Goal: Task Accomplishment & Management: Use online tool/utility

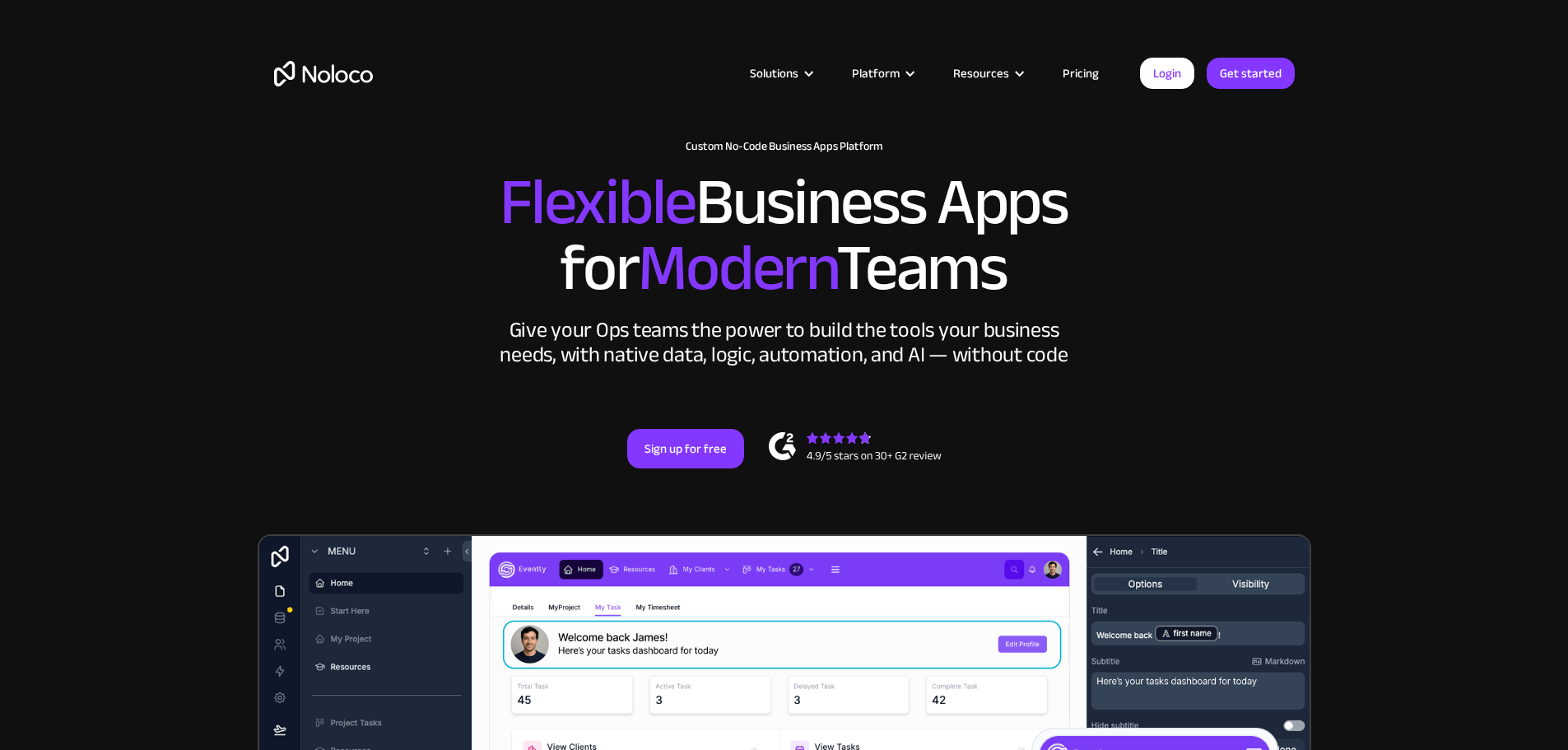
click at [1082, 68] on link "Pricing" at bounding box center [1081, 73] width 77 height 22
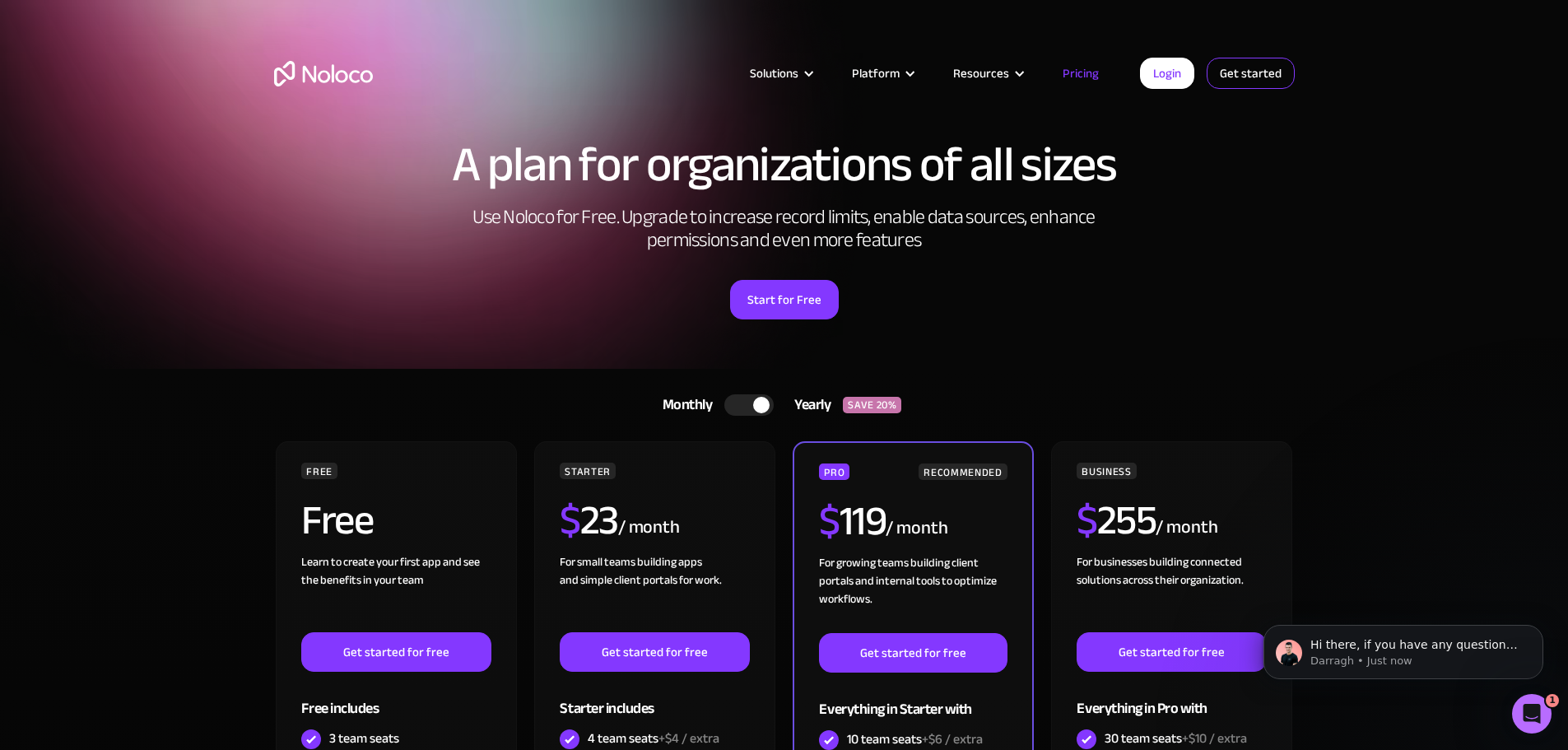
click at [1238, 72] on link "Get started" at bounding box center [1251, 73] width 88 height 32
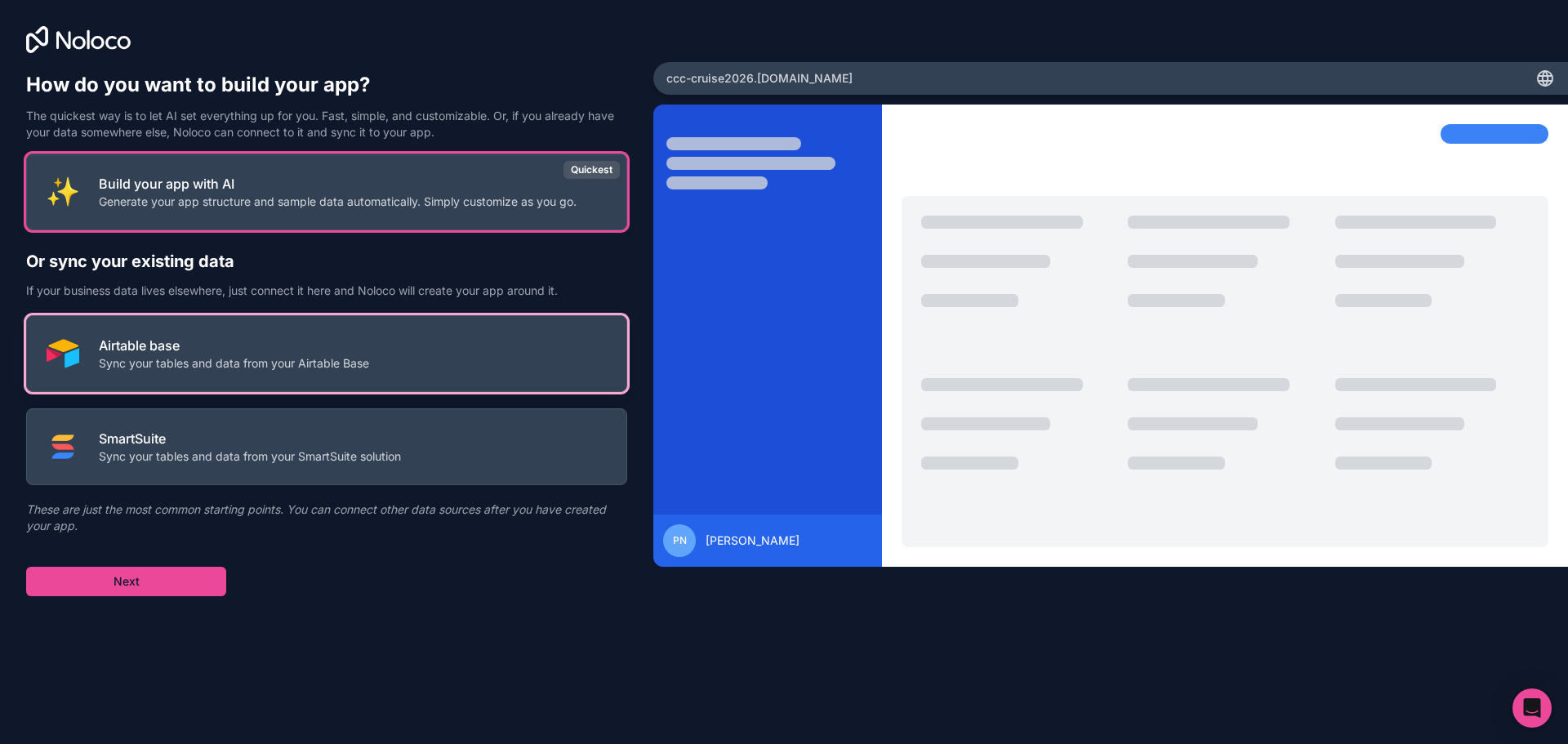
click at [139, 352] on p "Airtable base" at bounding box center [234, 346] width 271 height 20
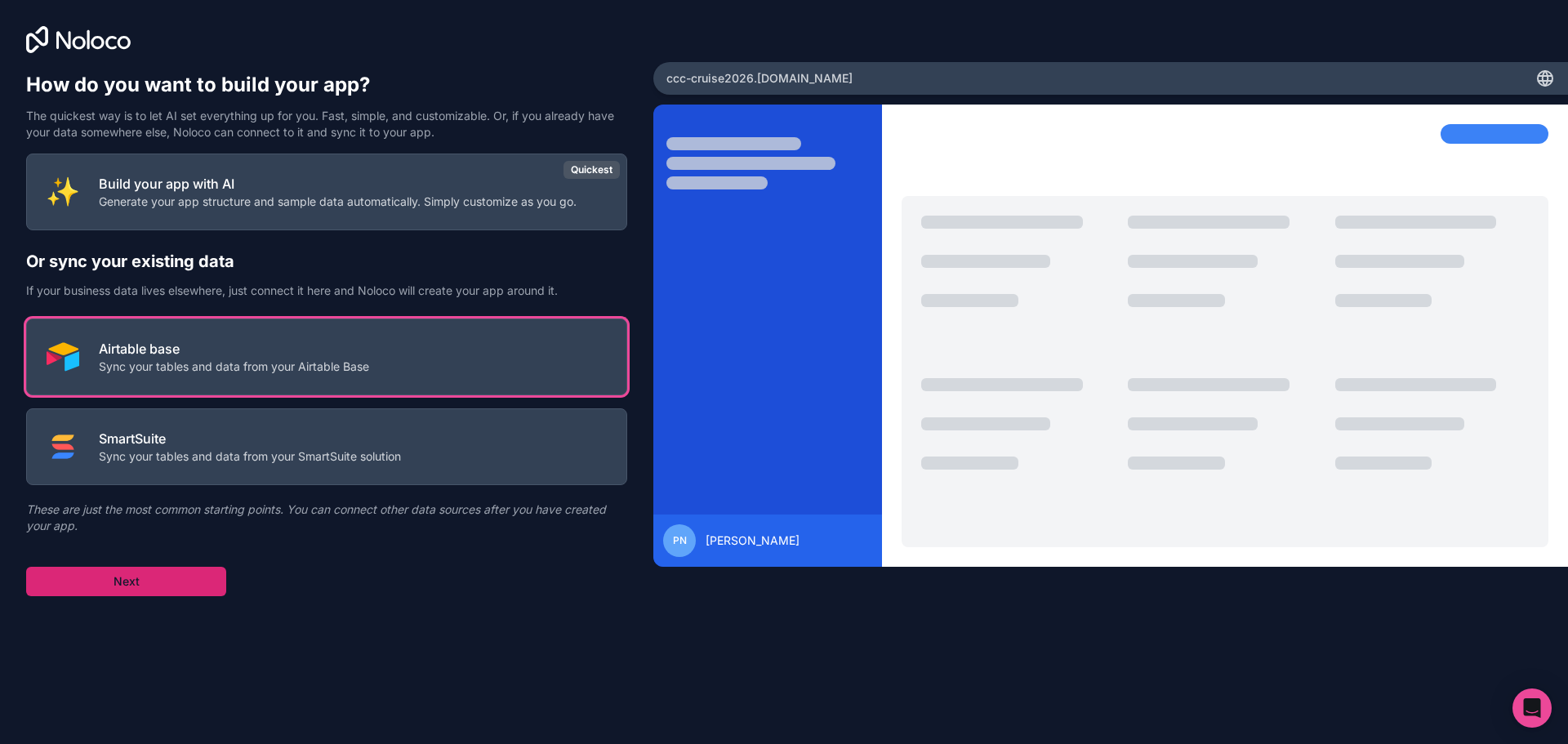
click at [195, 582] on button "Next" at bounding box center [126, 582] width 200 height 30
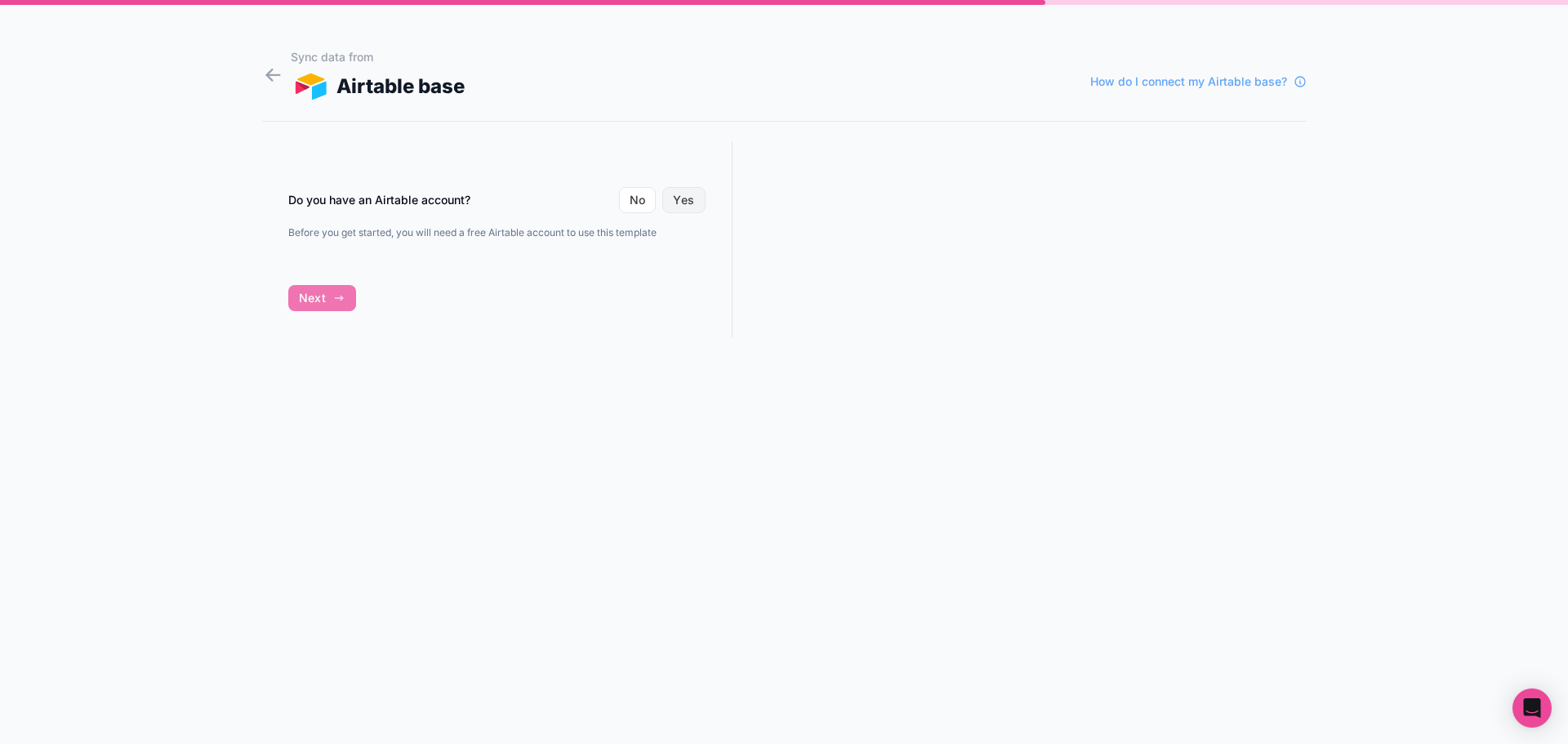
click at [698, 207] on button "Yes" at bounding box center [683, 200] width 42 height 26
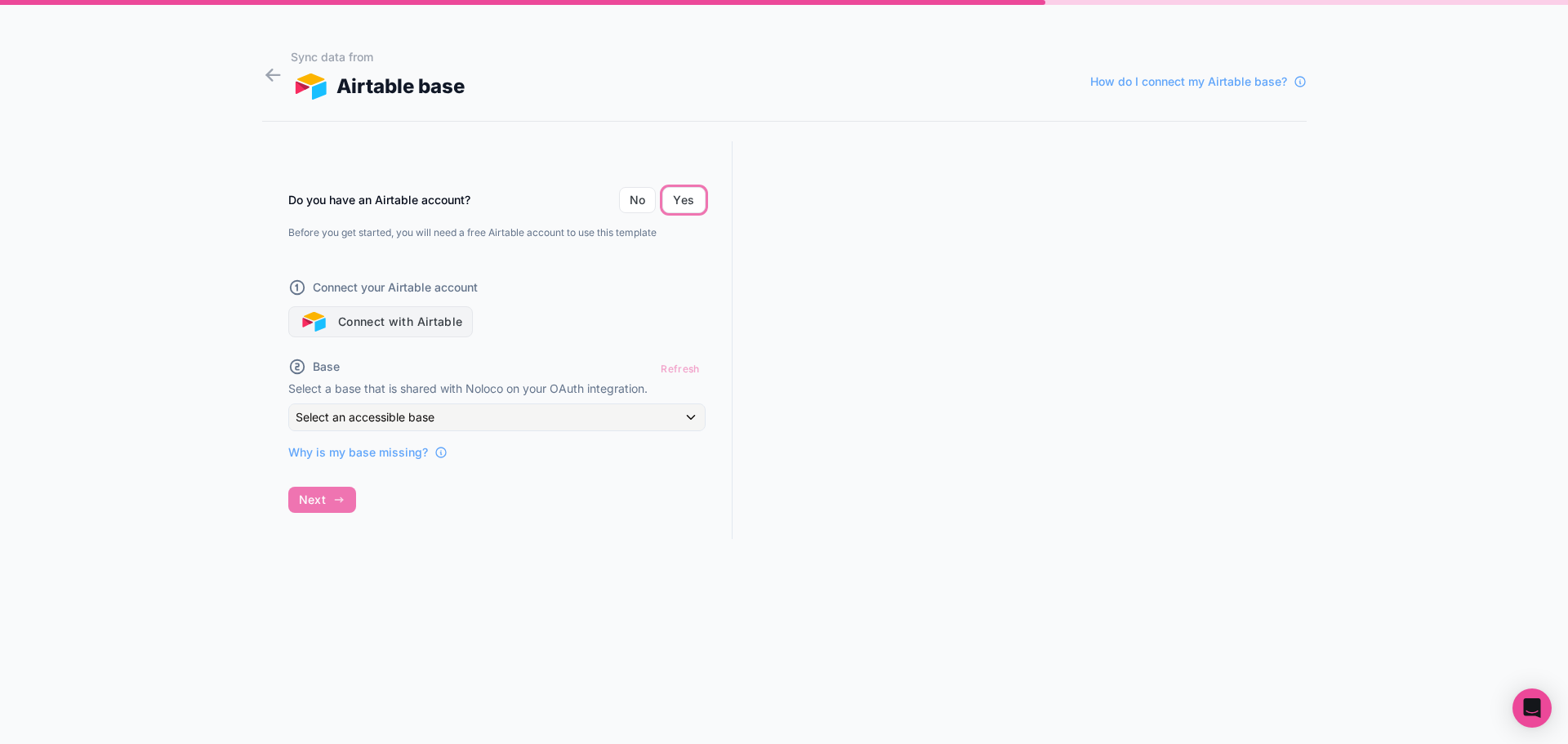
click at [399, 323] on button "Connect with Airtable" at bounding box center [380, 322] width 186 height 31
click at [380, 324] on button "Connect with Airtable" at bounding box center [380, 322] width 186 height 31
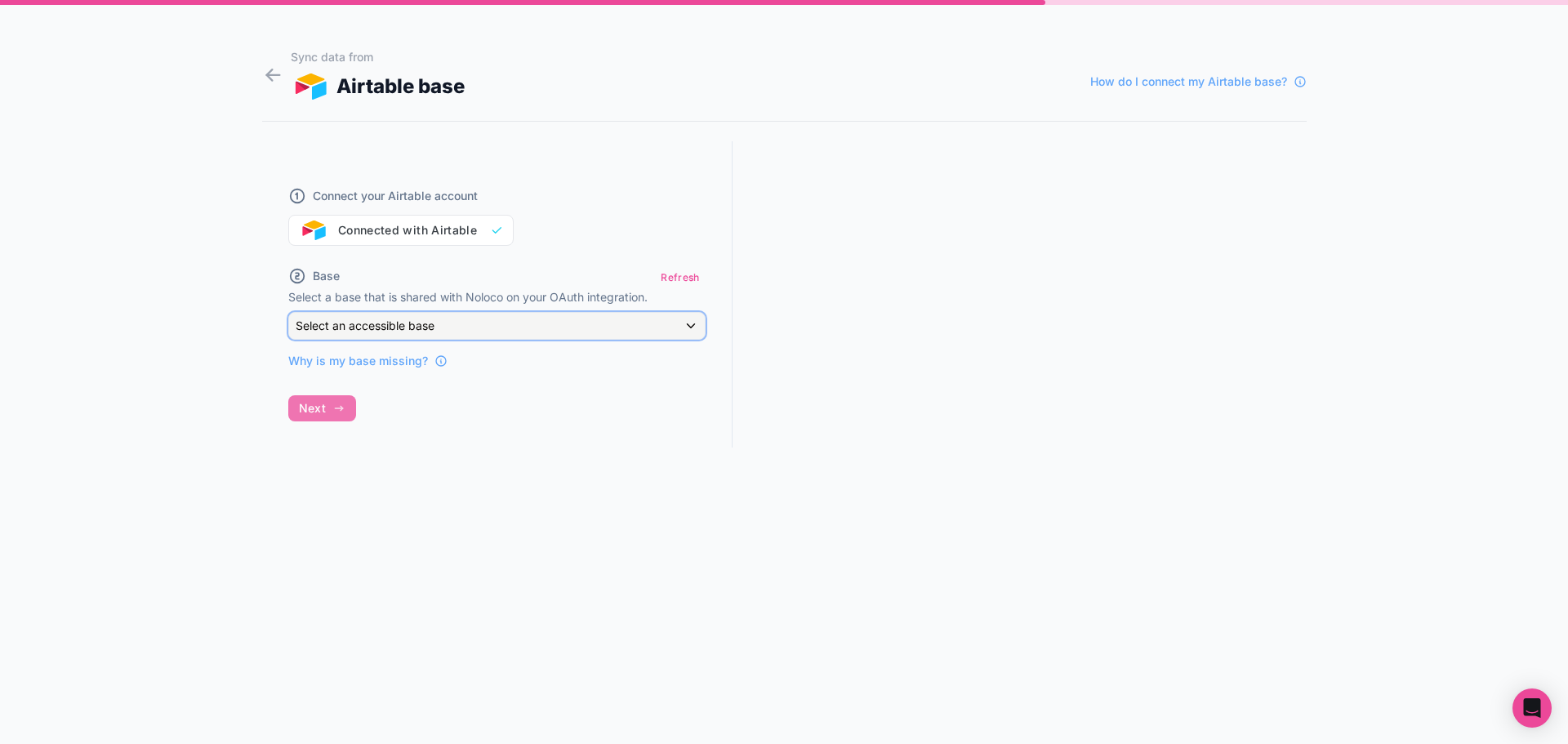
click at [475, 329] on div "Select an accessible base" at bounding box center [497, 326] width 416 height 26
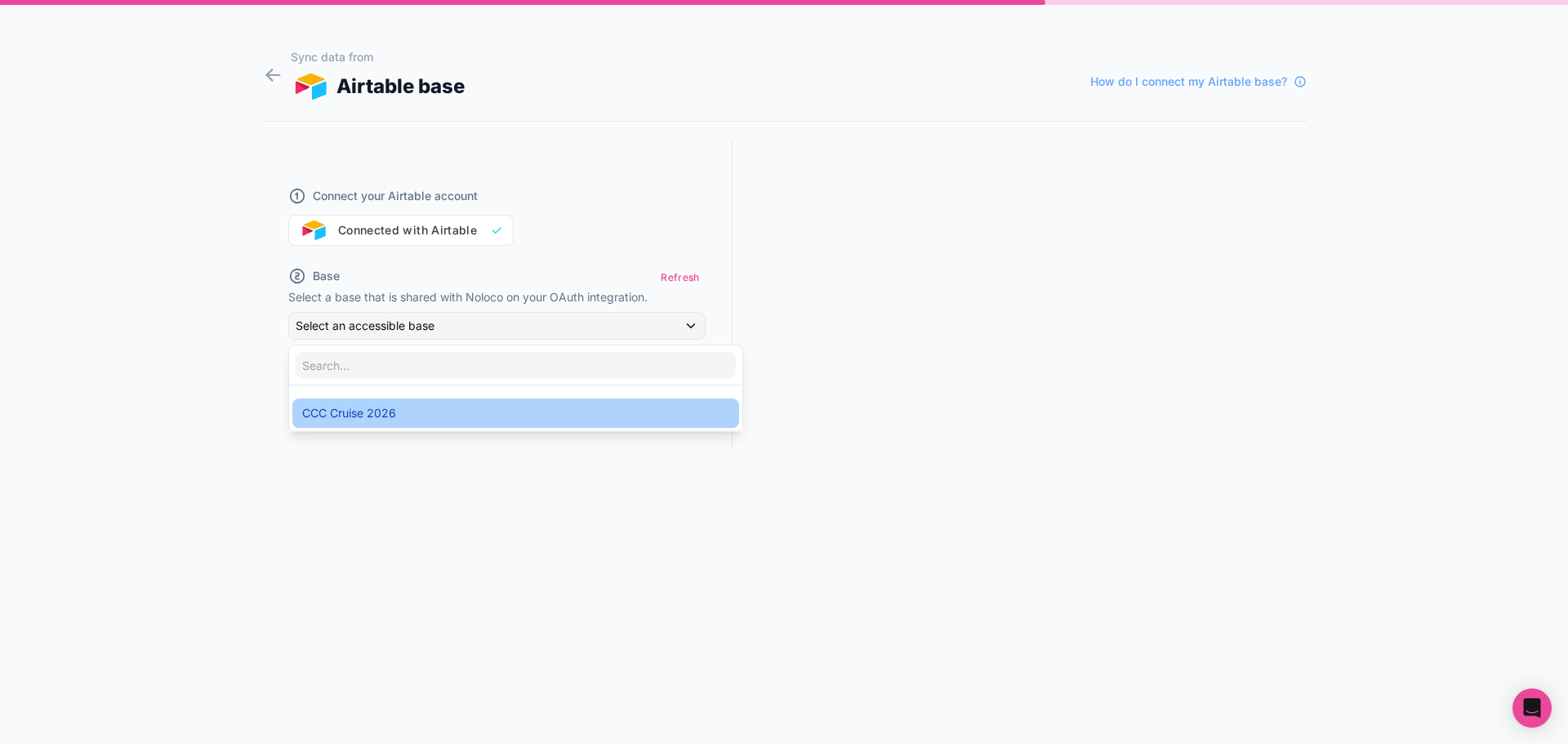
click at [399, 408] on div "CCC Cruise 2026" at bounding box center [516, 413] width 427 height 20
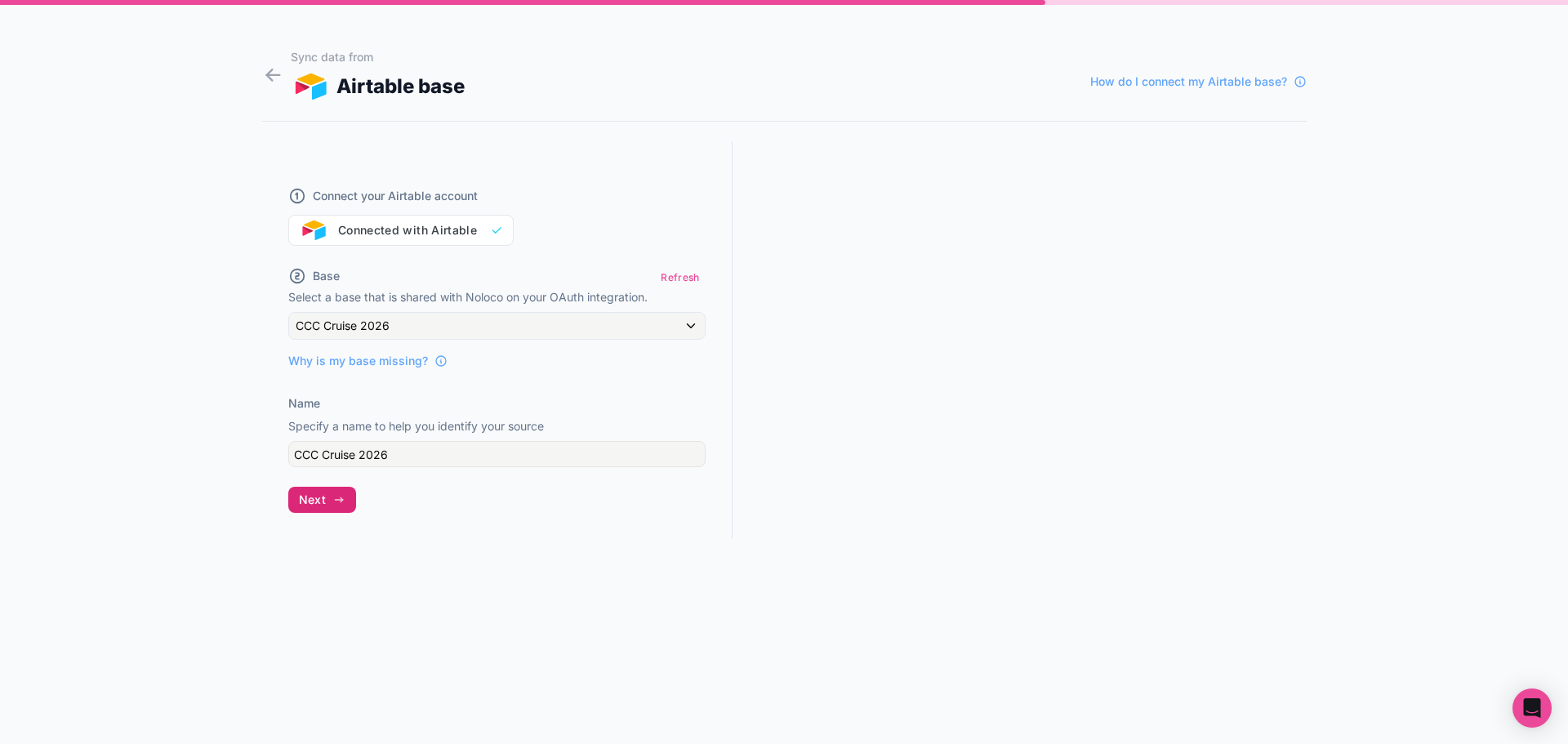
click at [344, 500] on icon "button" at bounding box center [339, 500] width 13 height 13
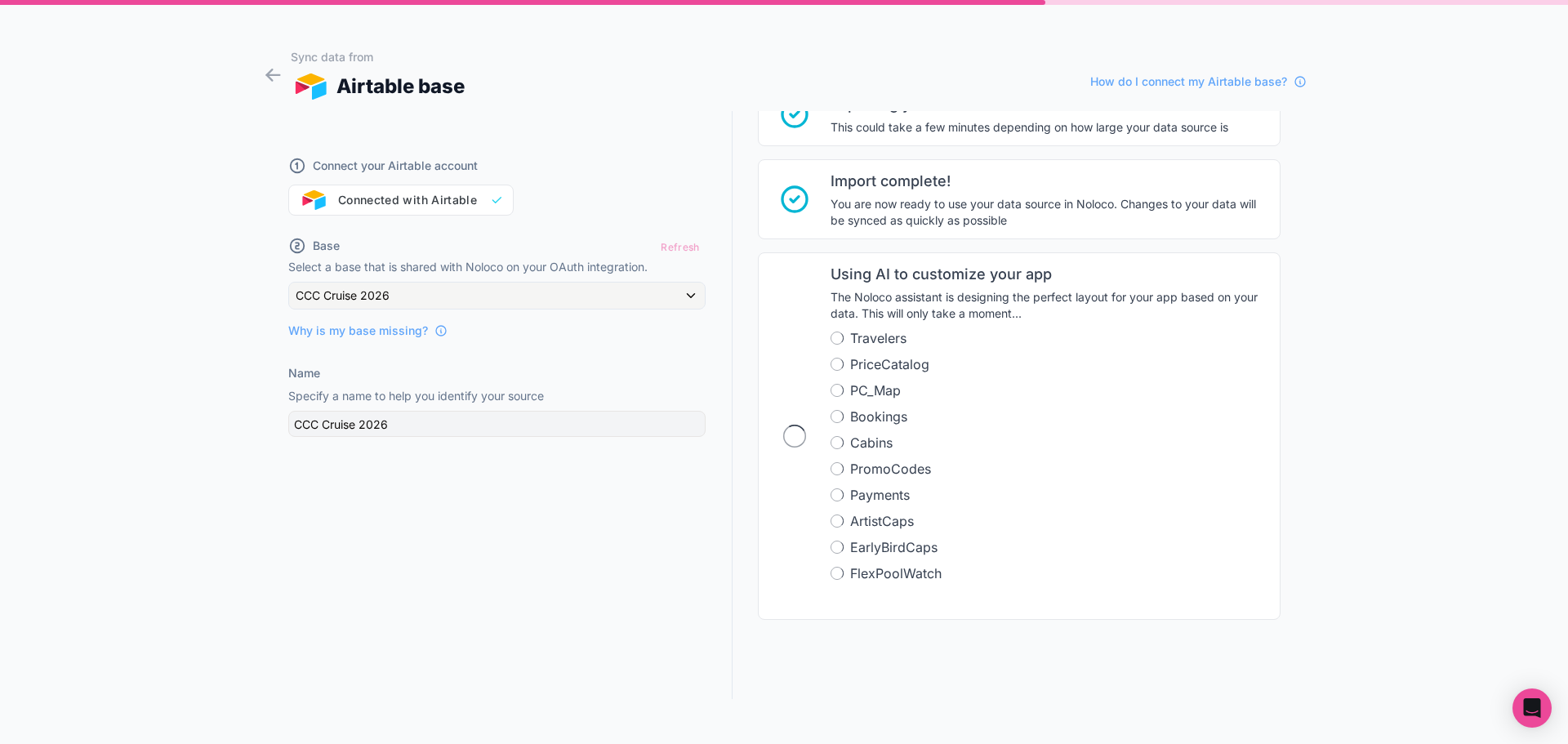
scroll to position [238, 0]
drag, startPoint x: 884, startPoint y: 391, endPoint x: 1484, endPoint y: 400, distance: 600.1
click at [1484, 400] on div "Sync data from Airtable base How do I connect my Airtable base? Connect your Ai…" at bounding box center [784, 372] width 1568 height 744
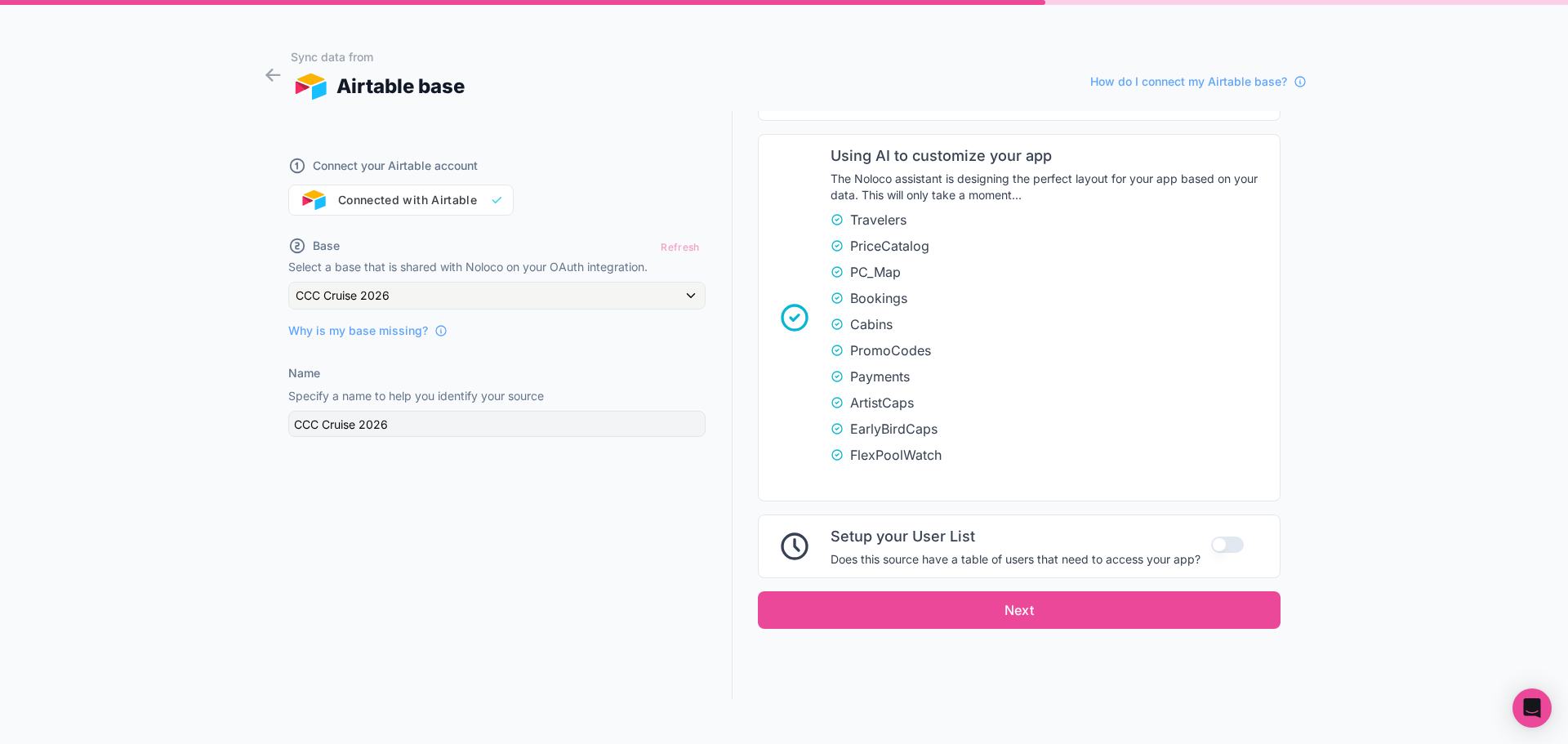
scroll to position [365, 0]
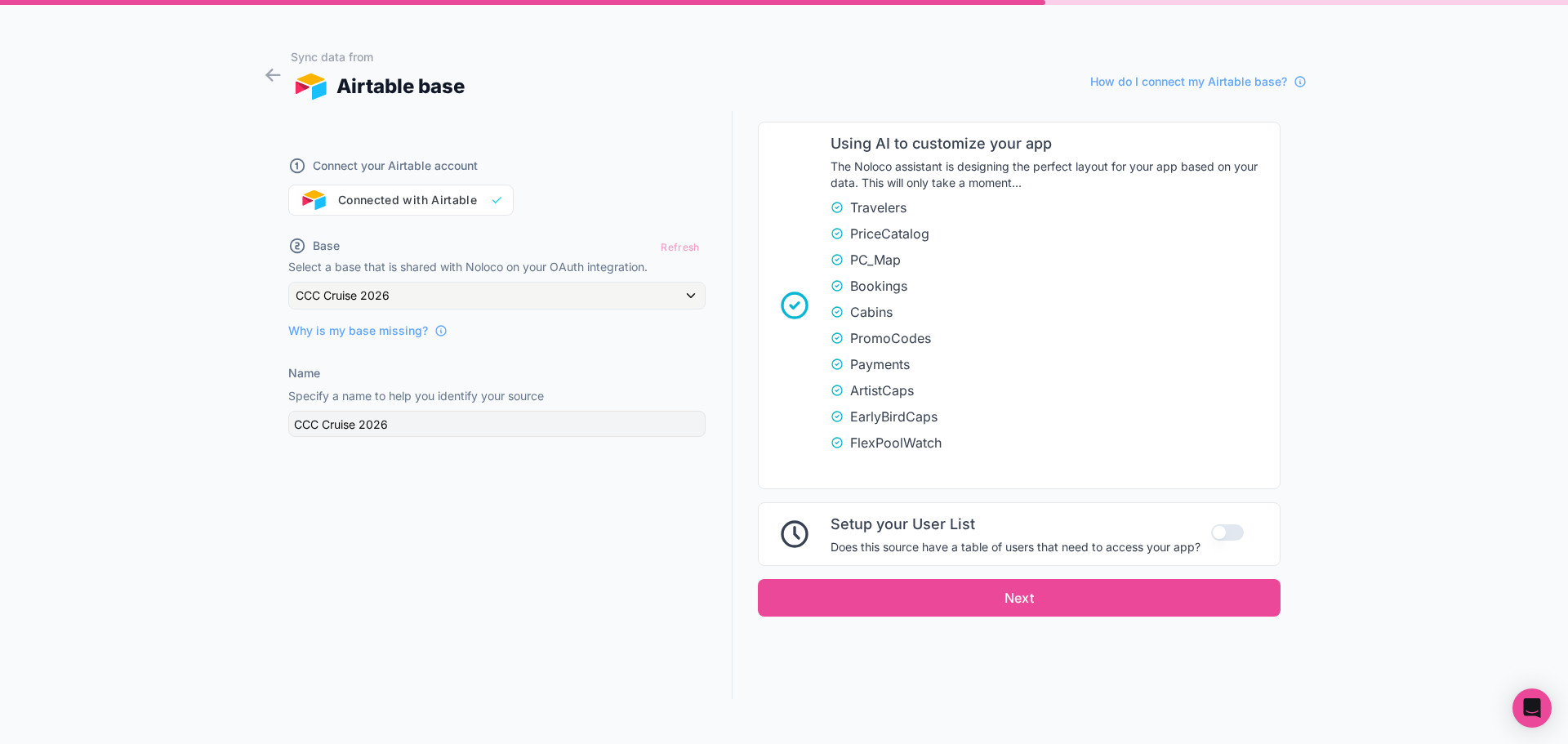
click at [985, 529] on span "Setup your User List" at bounding box center [1016, 525] width 370 height 23
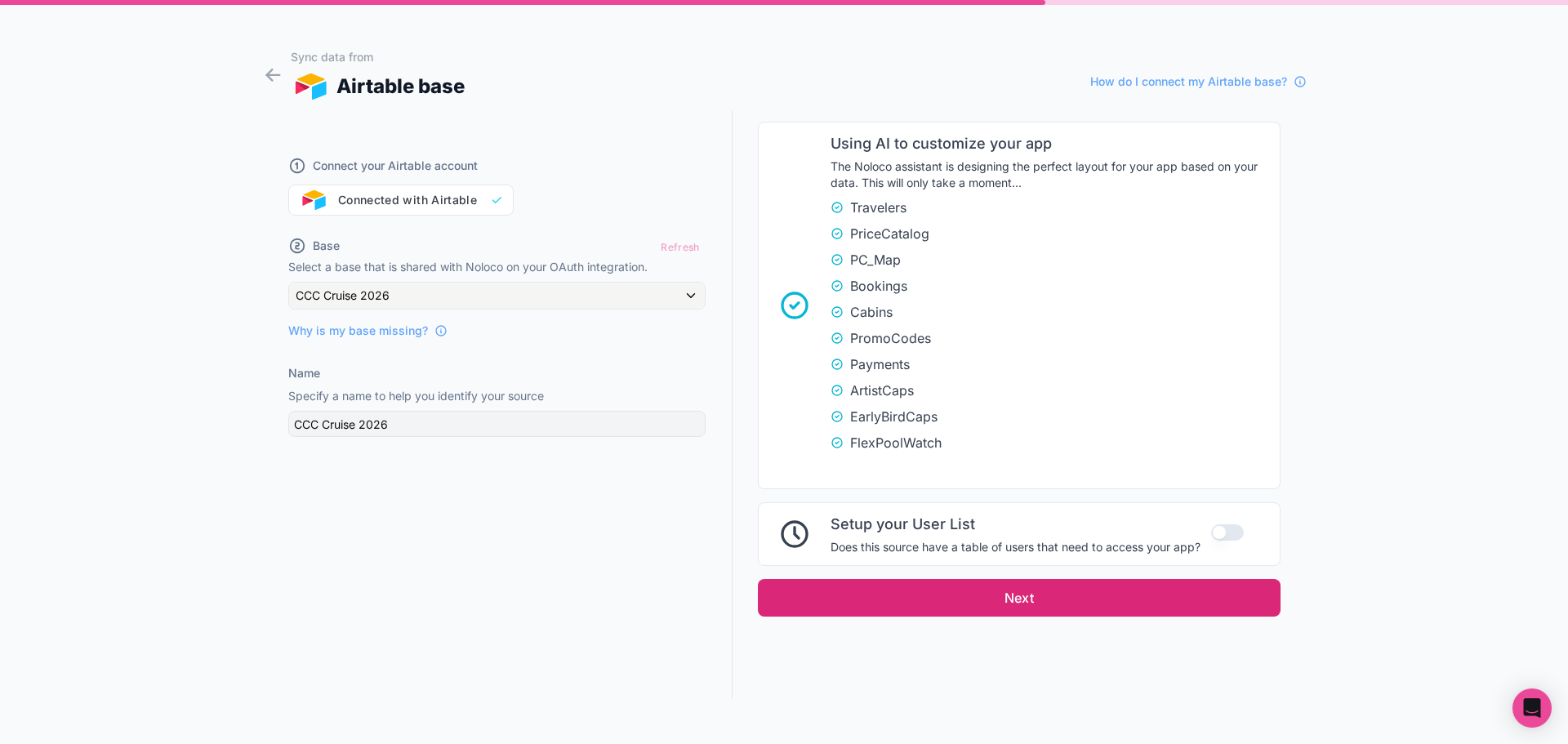
click at [974, 585] on button "Next" at bounding box center [1018, 598] width 522 height 38
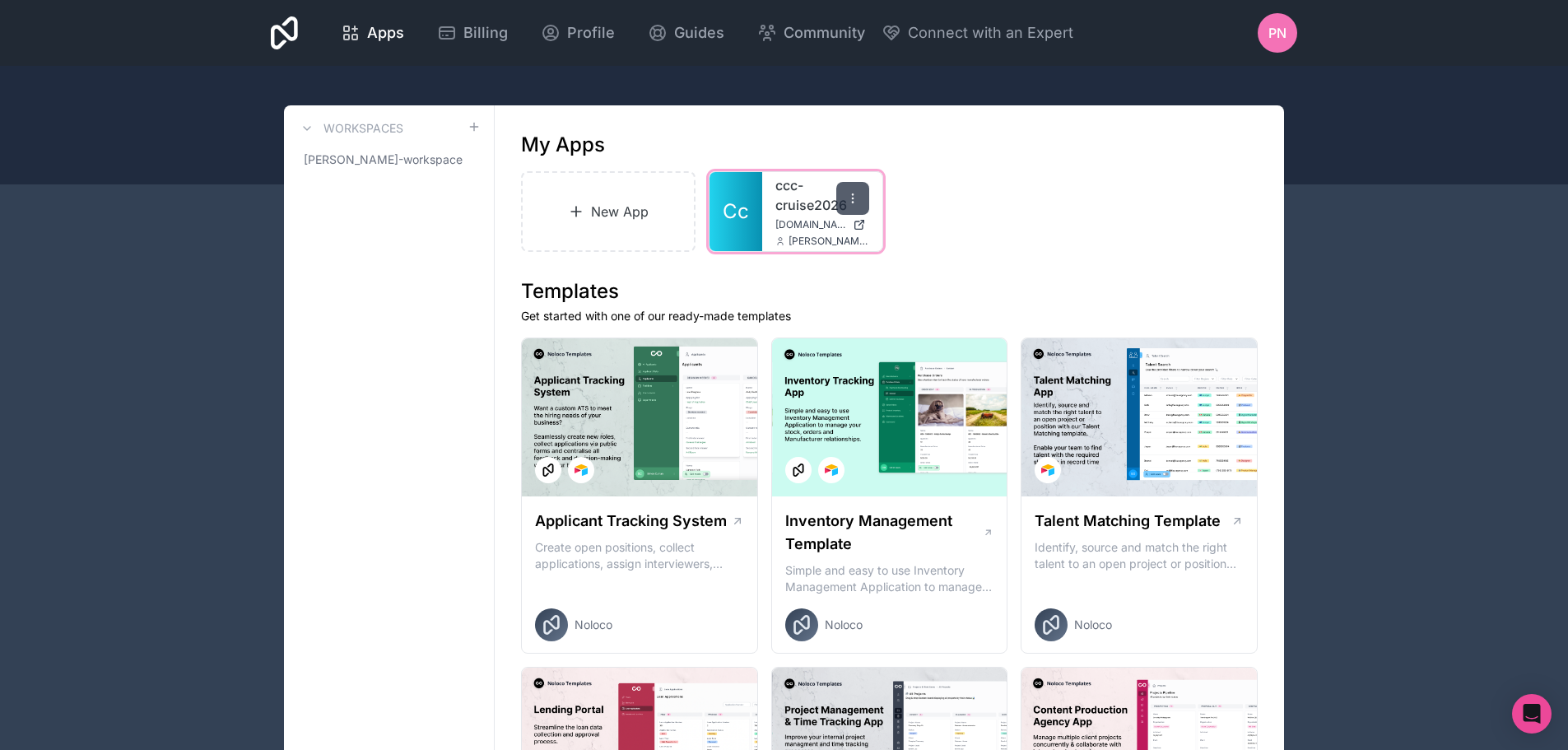
click at [853, 194] on icon at bounding box center [853, 199] width 13 height 13
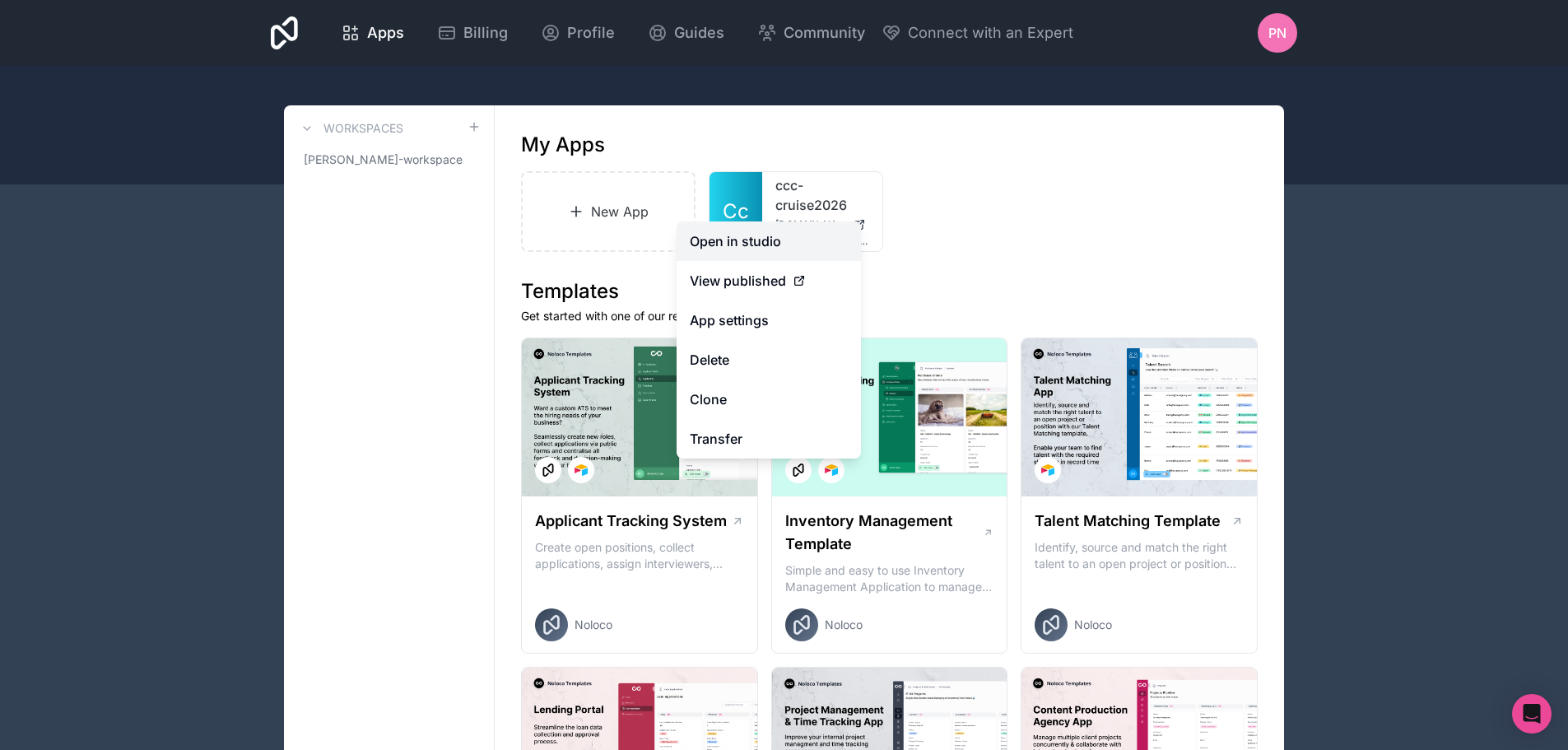
click at [757, 234] on link "Open in studio" at bounding box center [769, 241] width 185 height 40
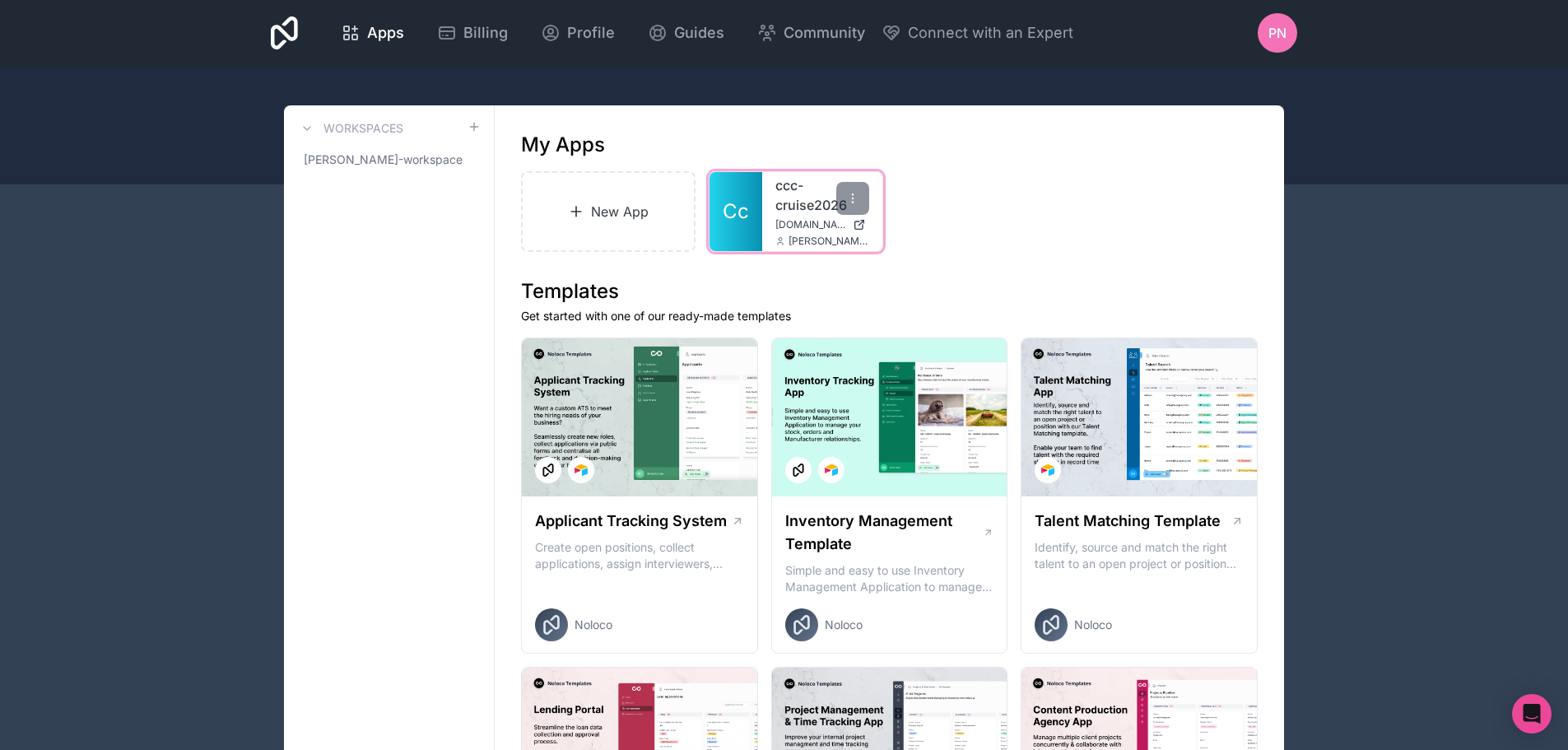
click at [745, 199] on span "Cc" at bounding box center [736, 212] width 27 height 27
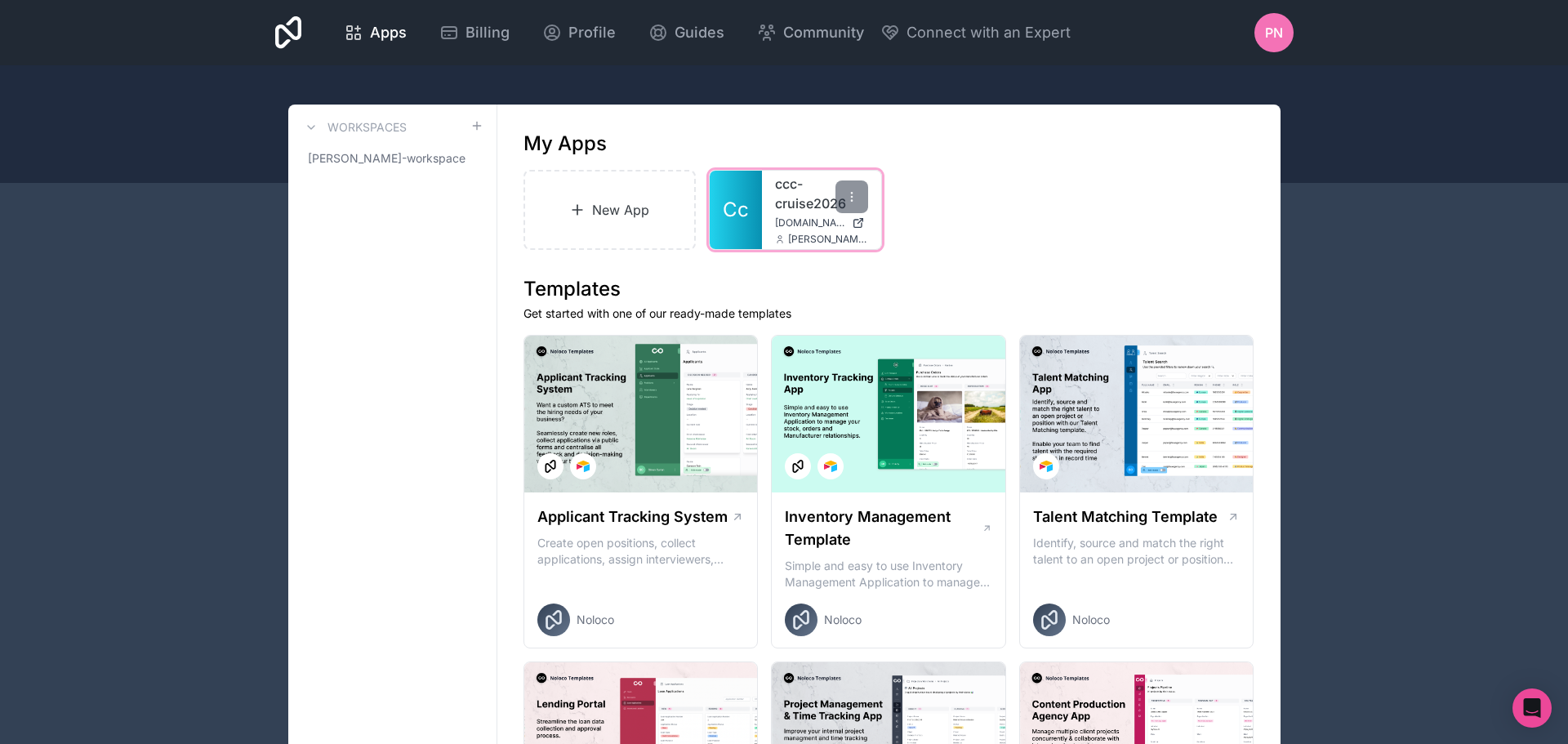
click at [711, 199] on link "Cc" at bounding box center [735, 210] width 52 height 78
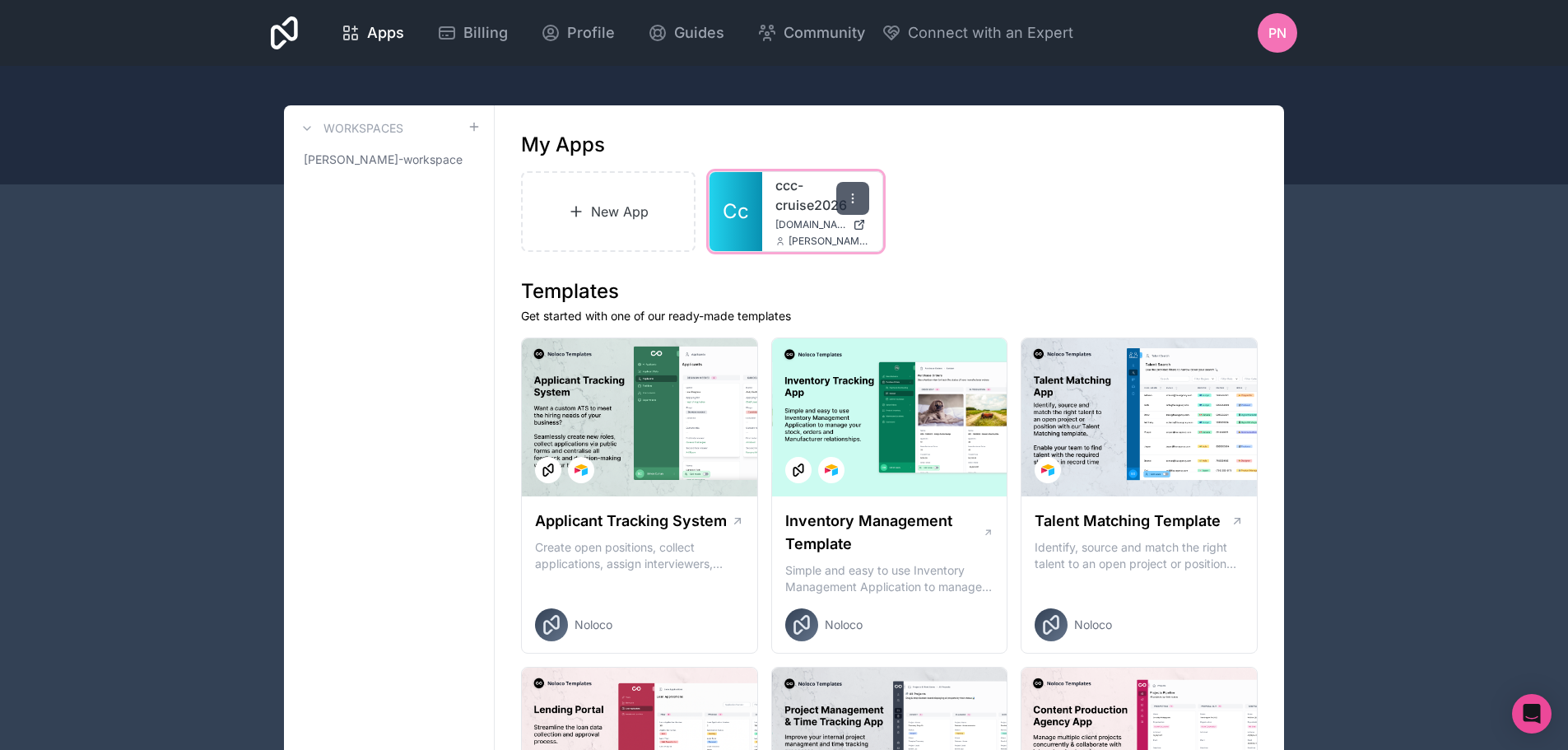
click at [860, 200] on div at bounding box center [853, 199] width 33 height 33
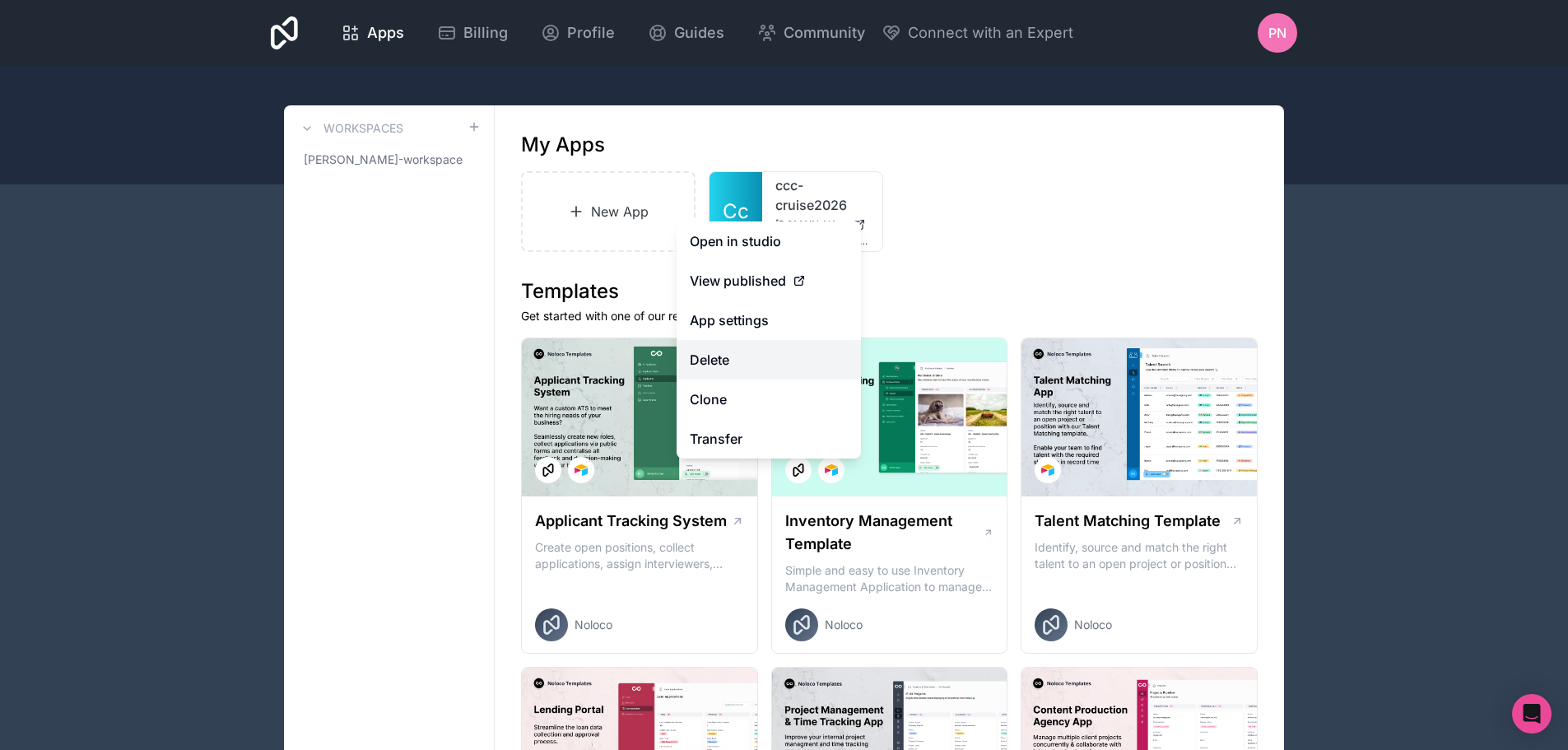
click at [749, 358] on button "Delete" at bounding box center [769, 360] width 185 height 40
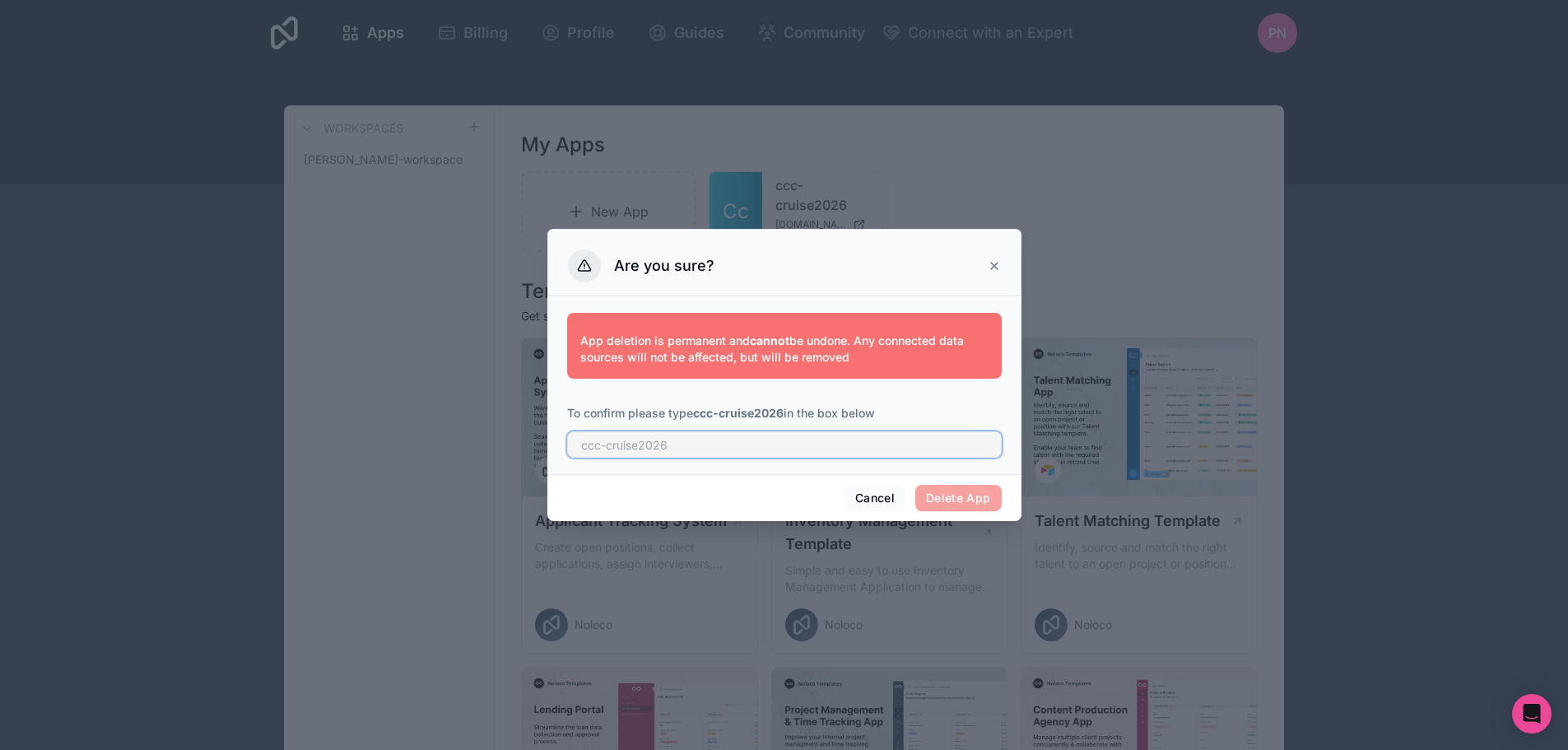
click at [749, 444] on input "text" at bounding box center [784, 445] width 435 height 27
type input "ccc-cruise2026"
click at [982, 495] on button "Delete App" at bounding box center [959, 498] width 87 height 27
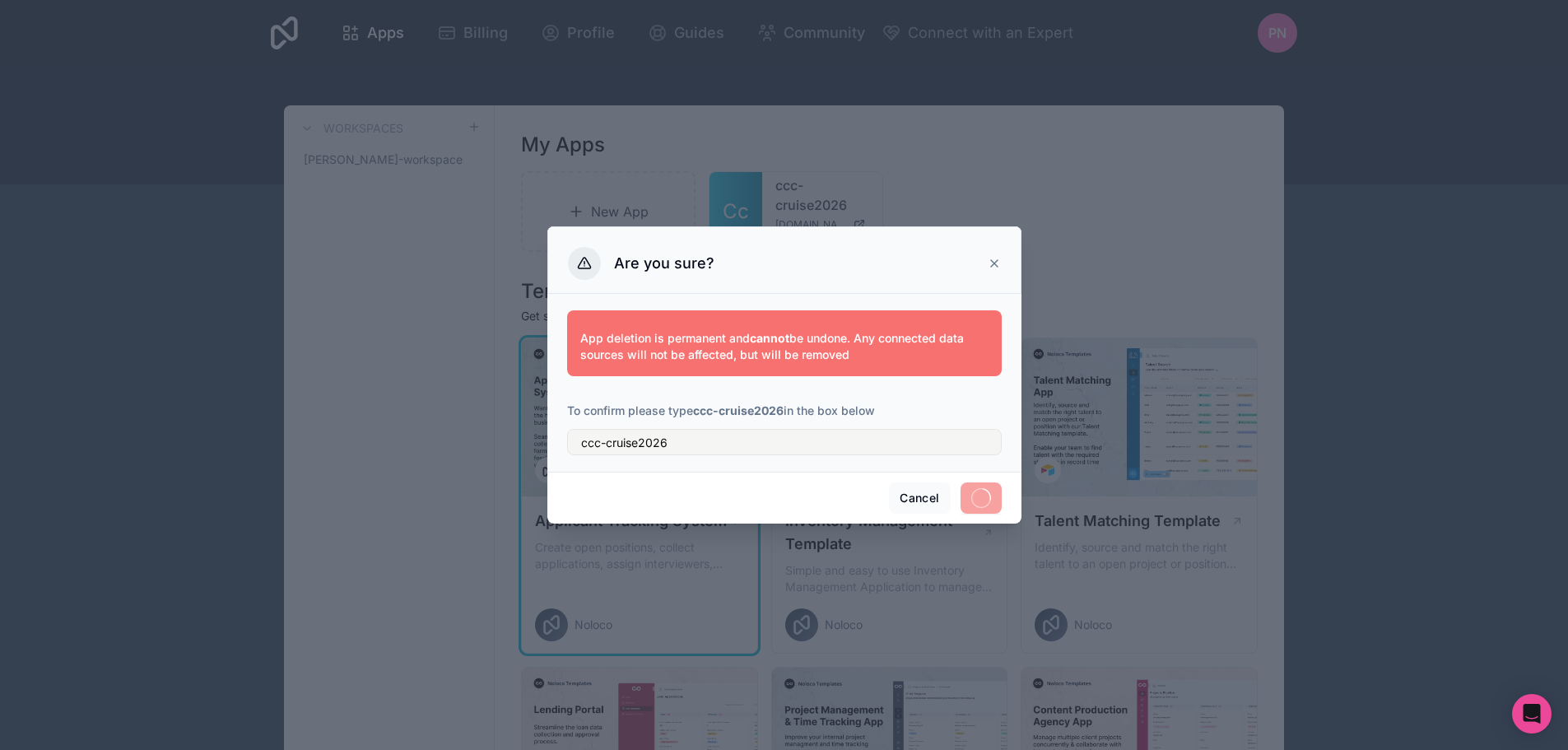
drag, startPoint x: 911, startPoint y: 624, endPoint x: 743, endPoint y: 481, distance: 220.6
click at [743, 481] on div "Cancel" at bounding box center [784, 497] width 474 height 52
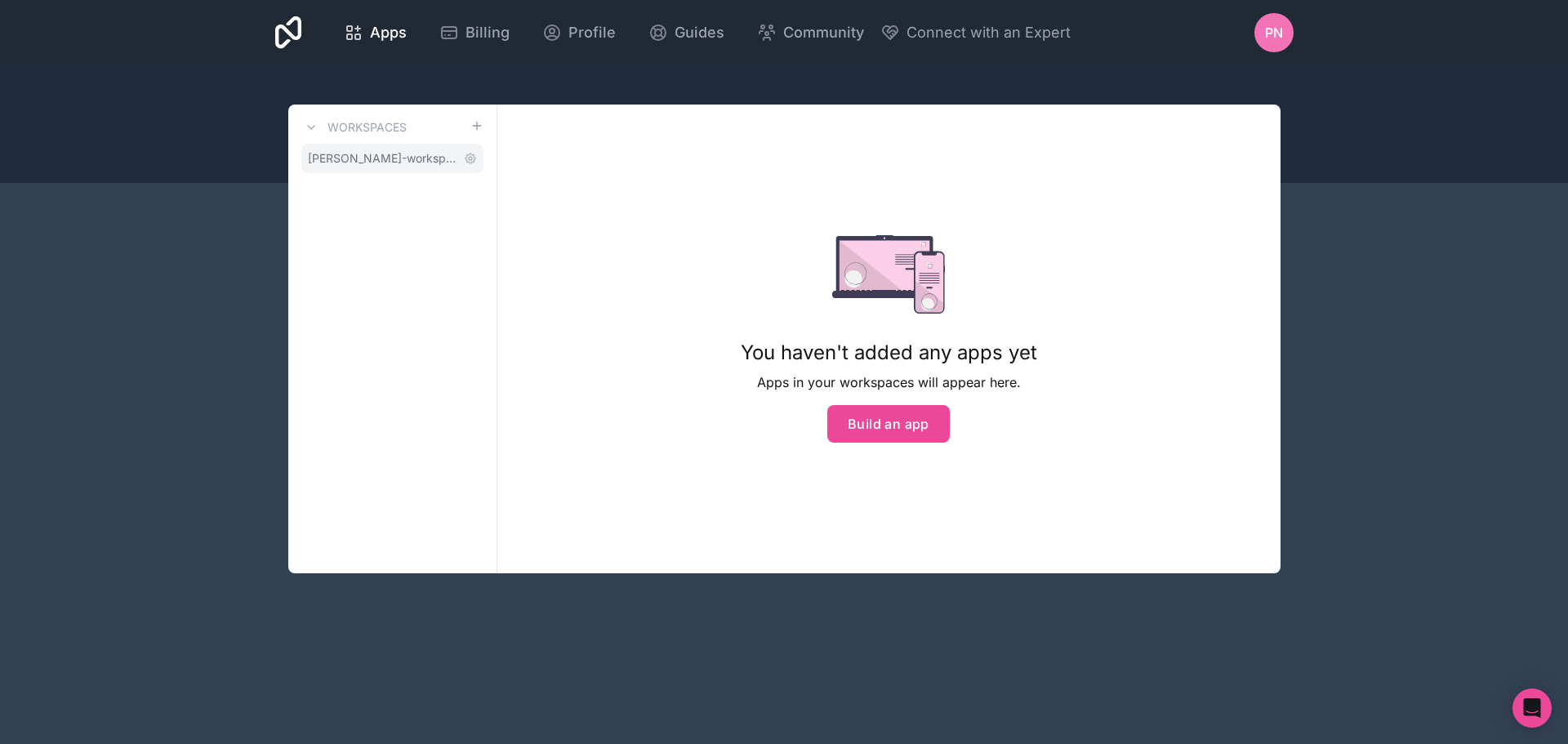
click at [363, 159] on span "pedro-neufeld-workspace" at bounding box center [382, 158] width 149 height 16
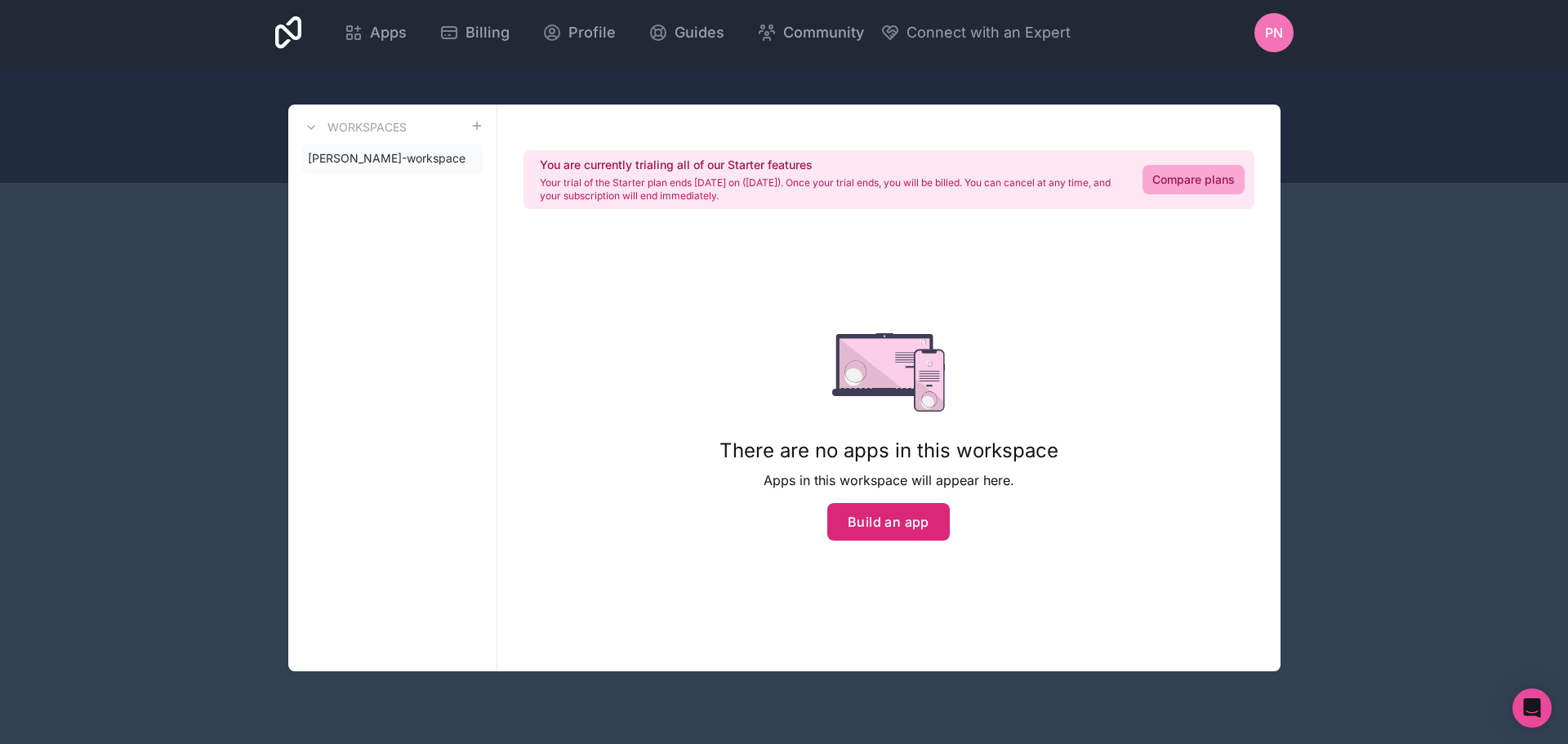
click at [904, 528] on button "Build an app" at bounding box center [889, 522] width 122 height 38
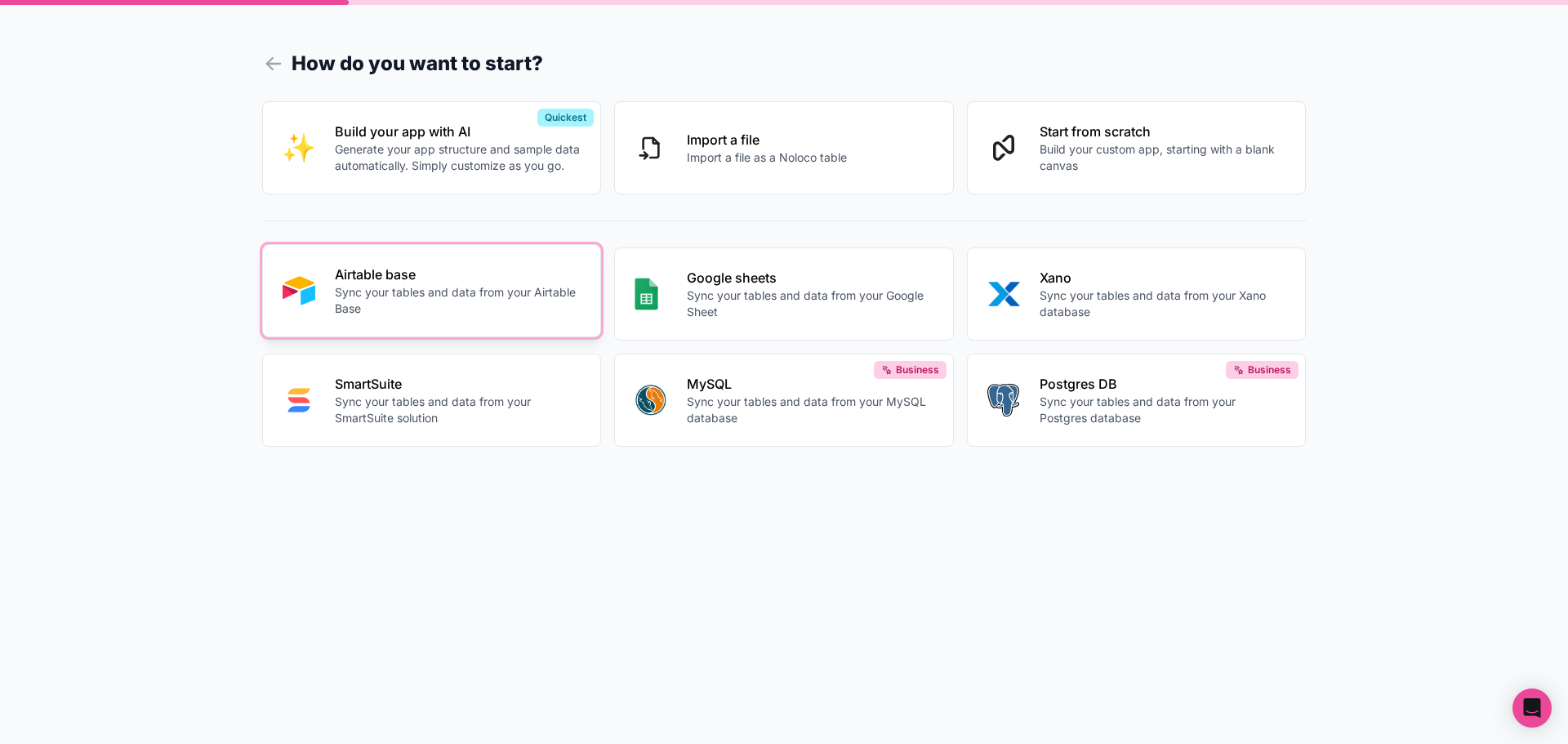
click at [422, 278] on p "Airtable base" at bounding box center [458, 275] width 247 height 20
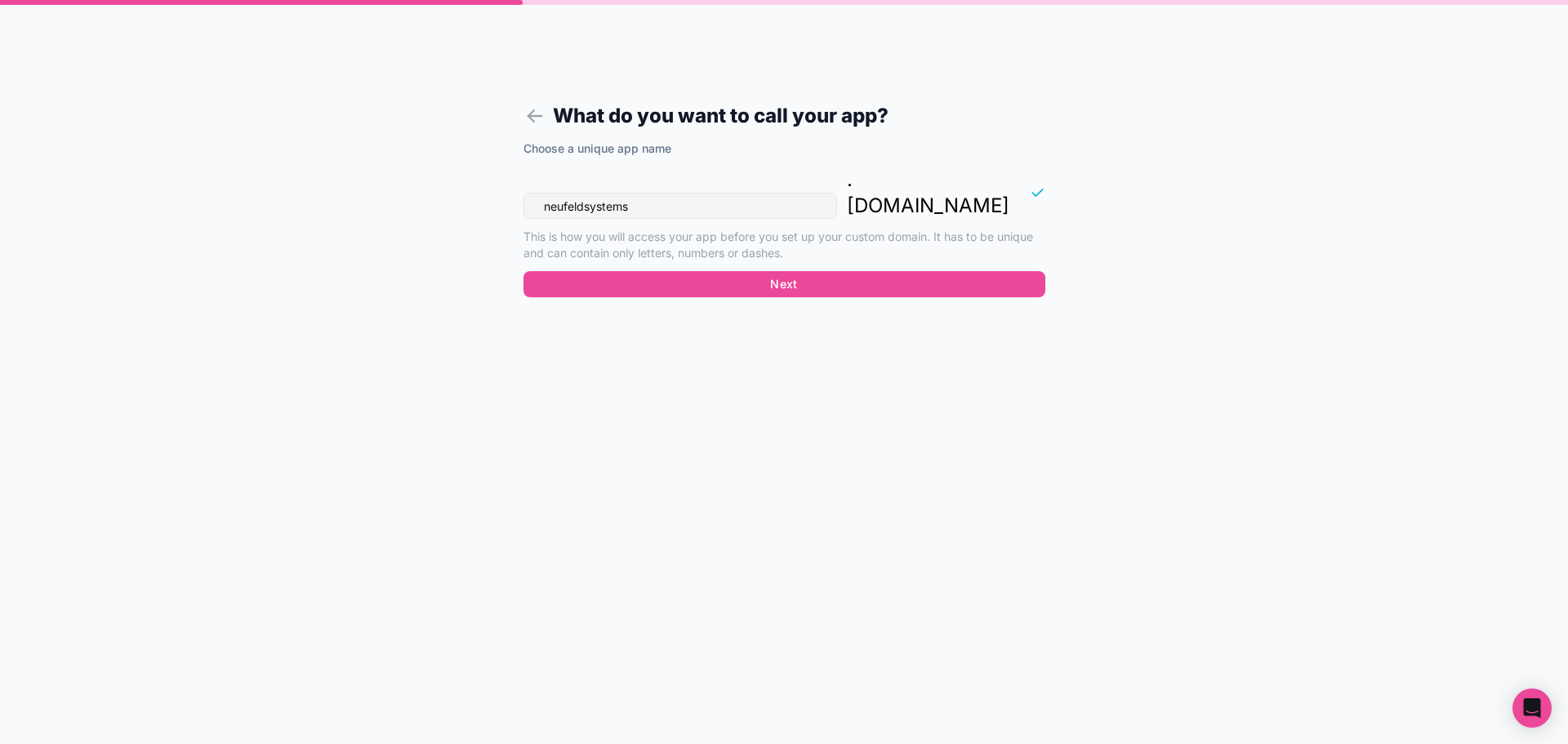
drag, startPoint x: 661, startPoint y: 169, endPoint x: 332, endPoint y: 140, distance: 330.3
click at [332, 140] on div "What do you want to call your app? Choose a unique app name neufeldsystems . no…" at bounding box center [784, 372] width 1568 height 744
click at [670, 193] on input "neufeldsystems" at bounding box center [680, 206] width 314 height 26
drag, startPoint x: 683, startPoint y: 178, endPoint x: 481, endPoint y: 177, distance: 202.0
click at [481, 177] on form "What do you want to call your app? Choose a unique app name neufeldsystems . no…" at bounding box center [784, 392] width 626 height 704
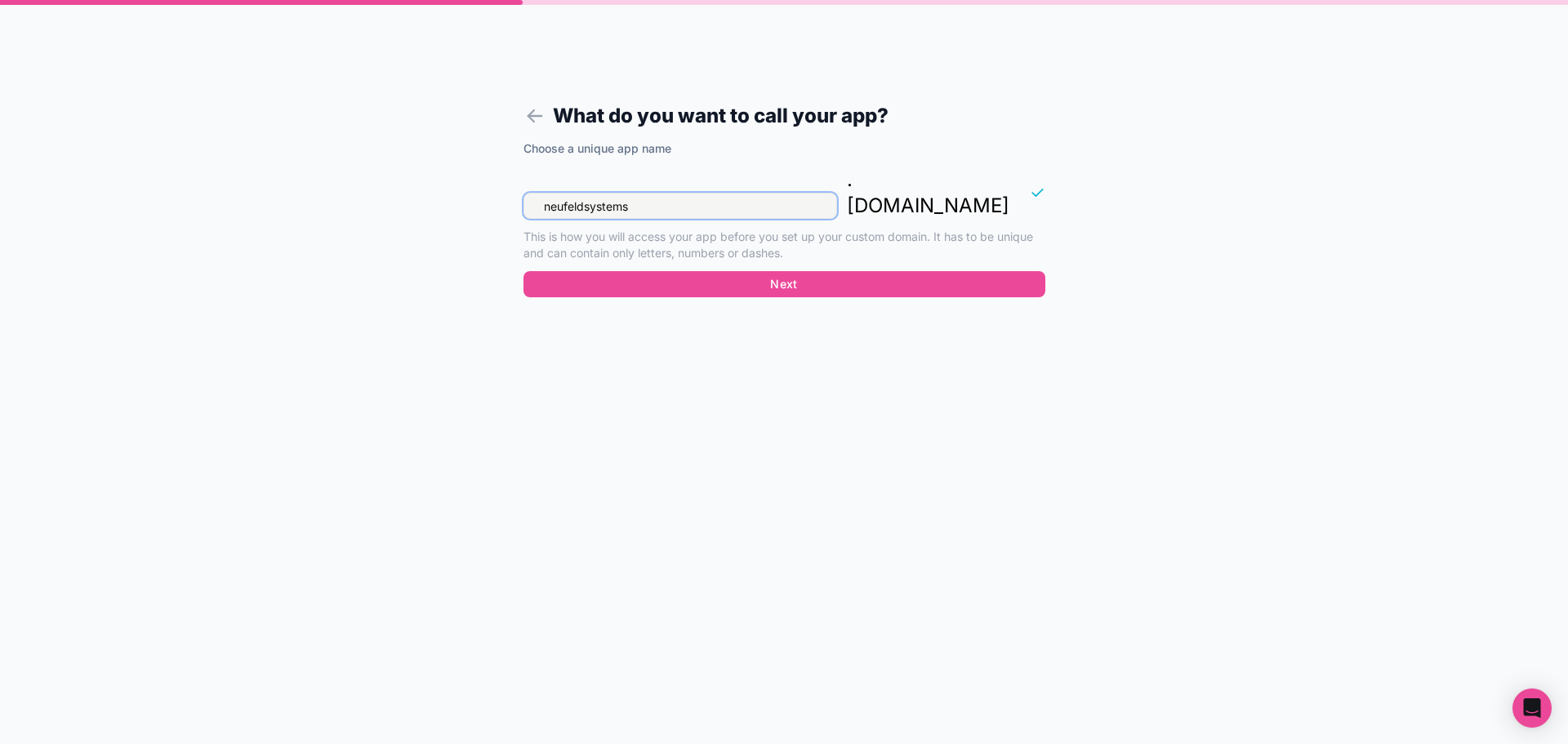
paste input "InterTravel – CCC Cruise 2026"
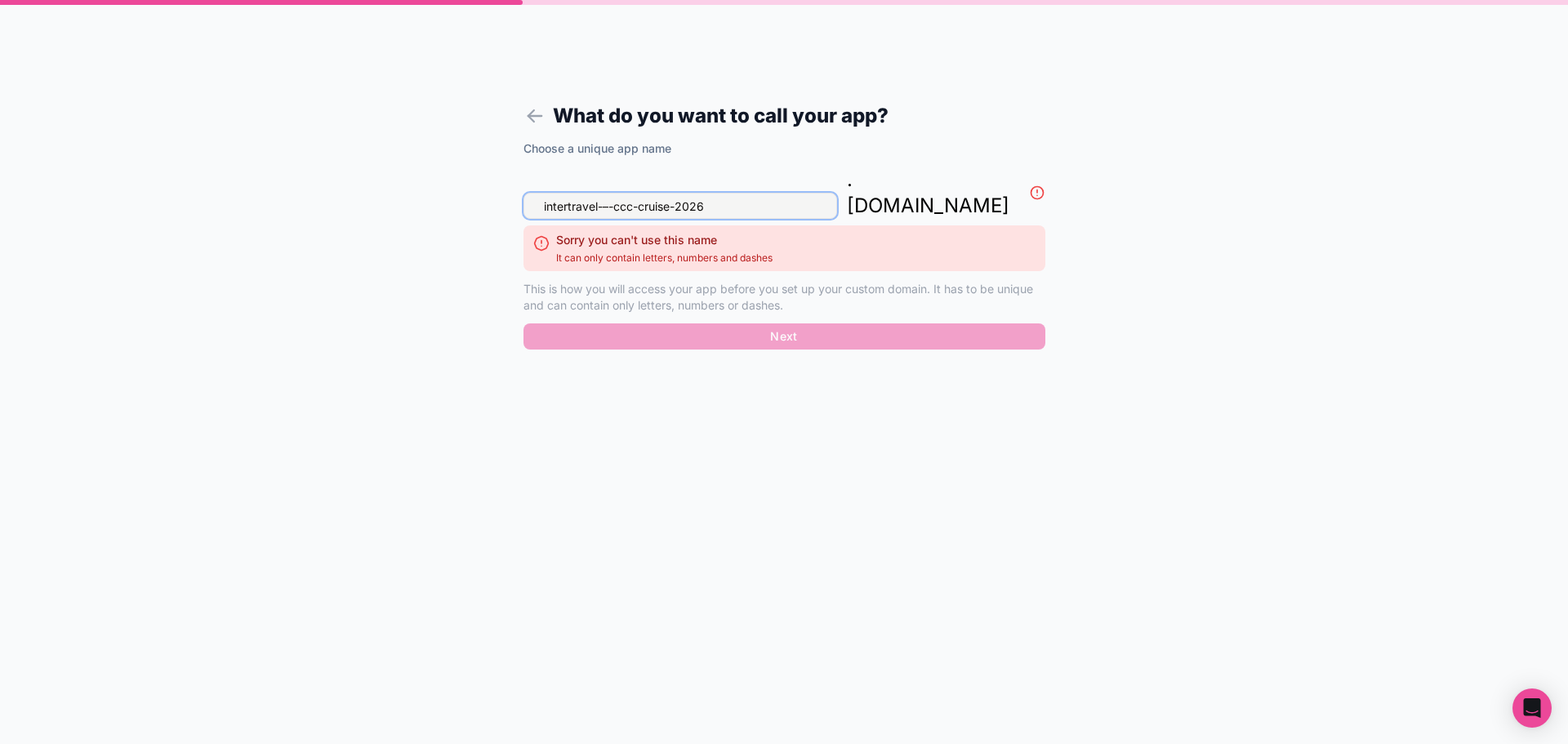
click at [611, 193] on input "intertravel-–-ccc-cruise-2026" at bounding box center [680, 206] width 314 height 26
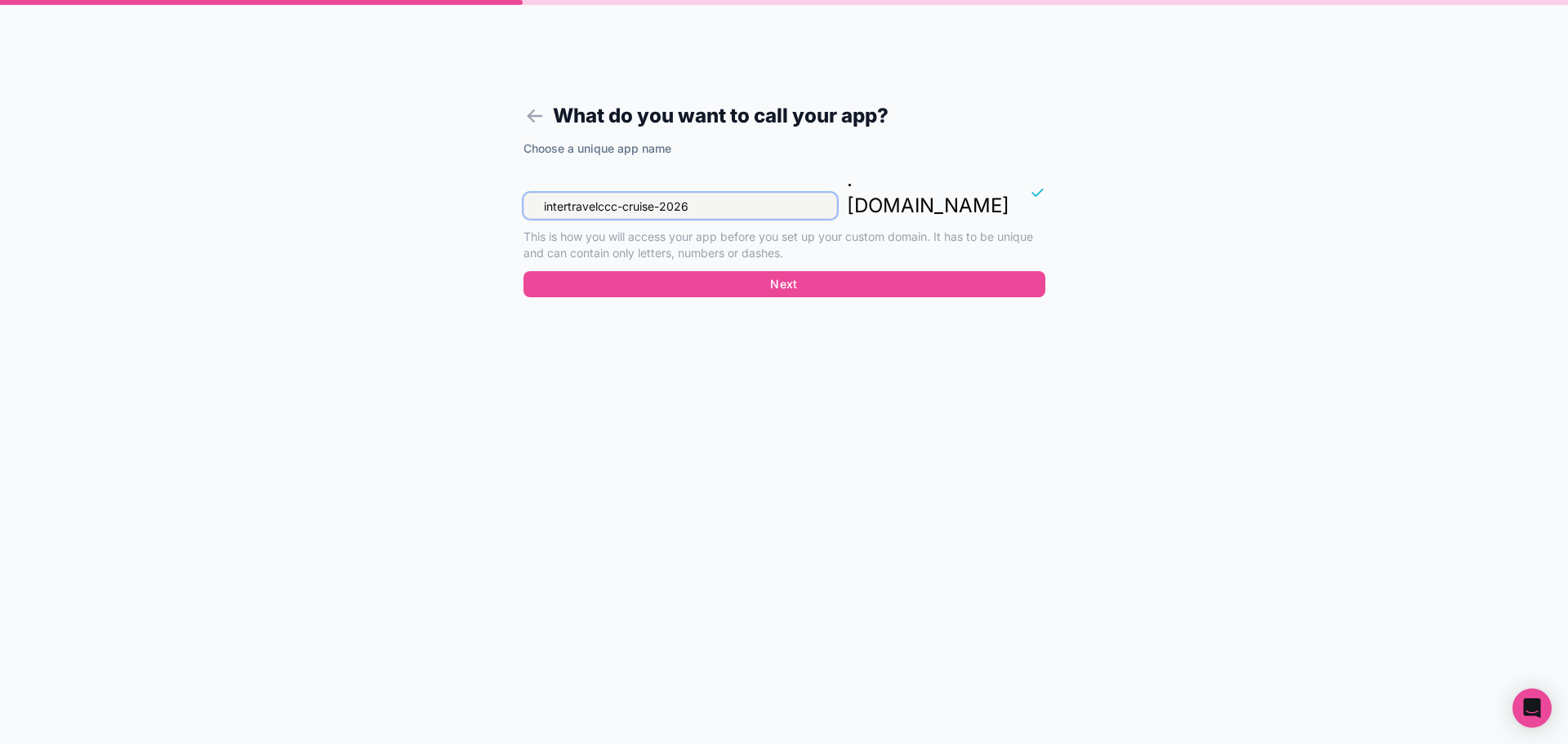
drag, startPoint x: 599, startPoint y: 177, endPoint x: 496, endPoint y: 168, distance: 103.4
click at [496, 168] on form "What do you want to call your app? Choose a unique app name intertravelccc-crui…" at bounding box center [784, 392] width 626 height 704
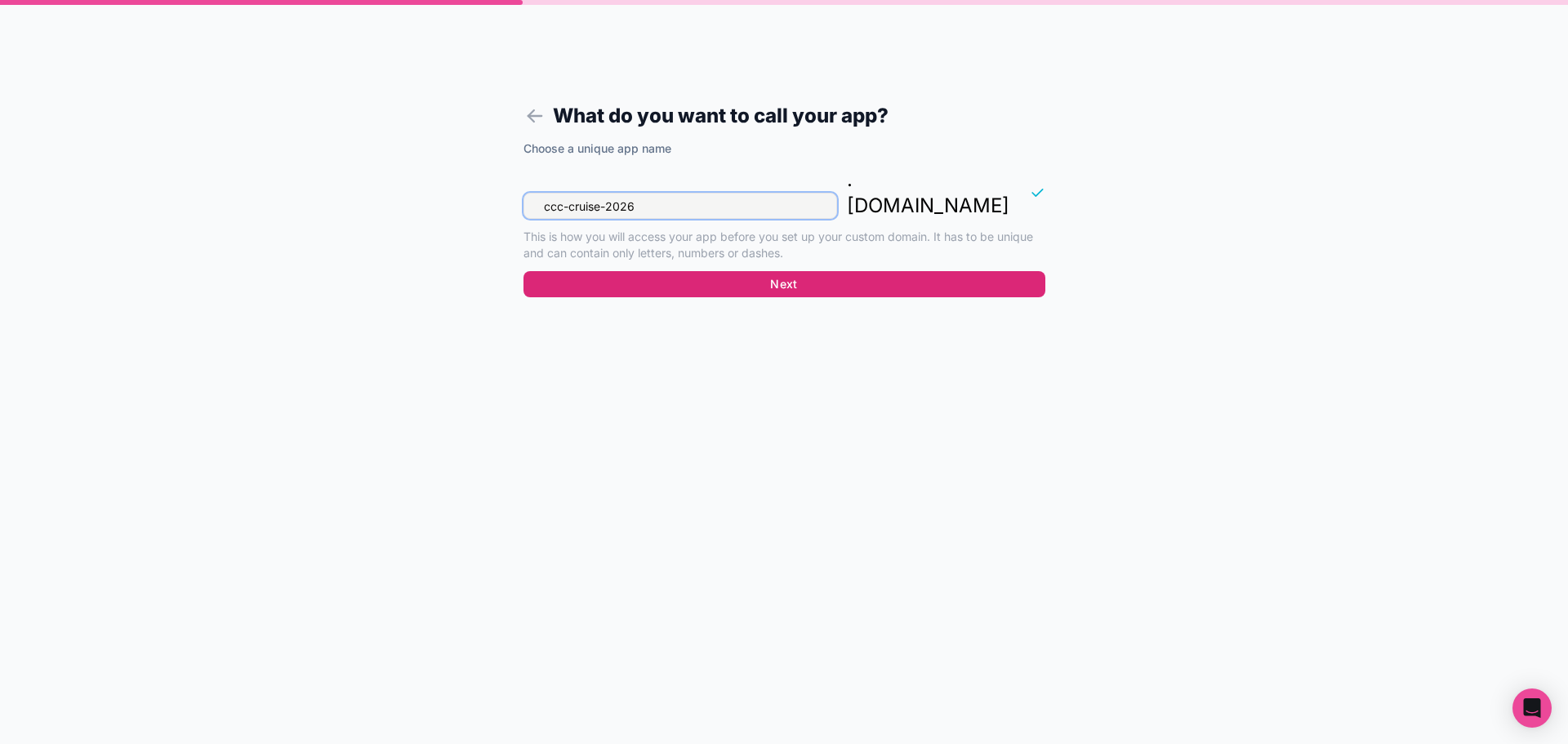
type input "ccc-cruise-2026"
click at [816, 271] on button "Next" at bounding box center [784, 285] width 522 height 26
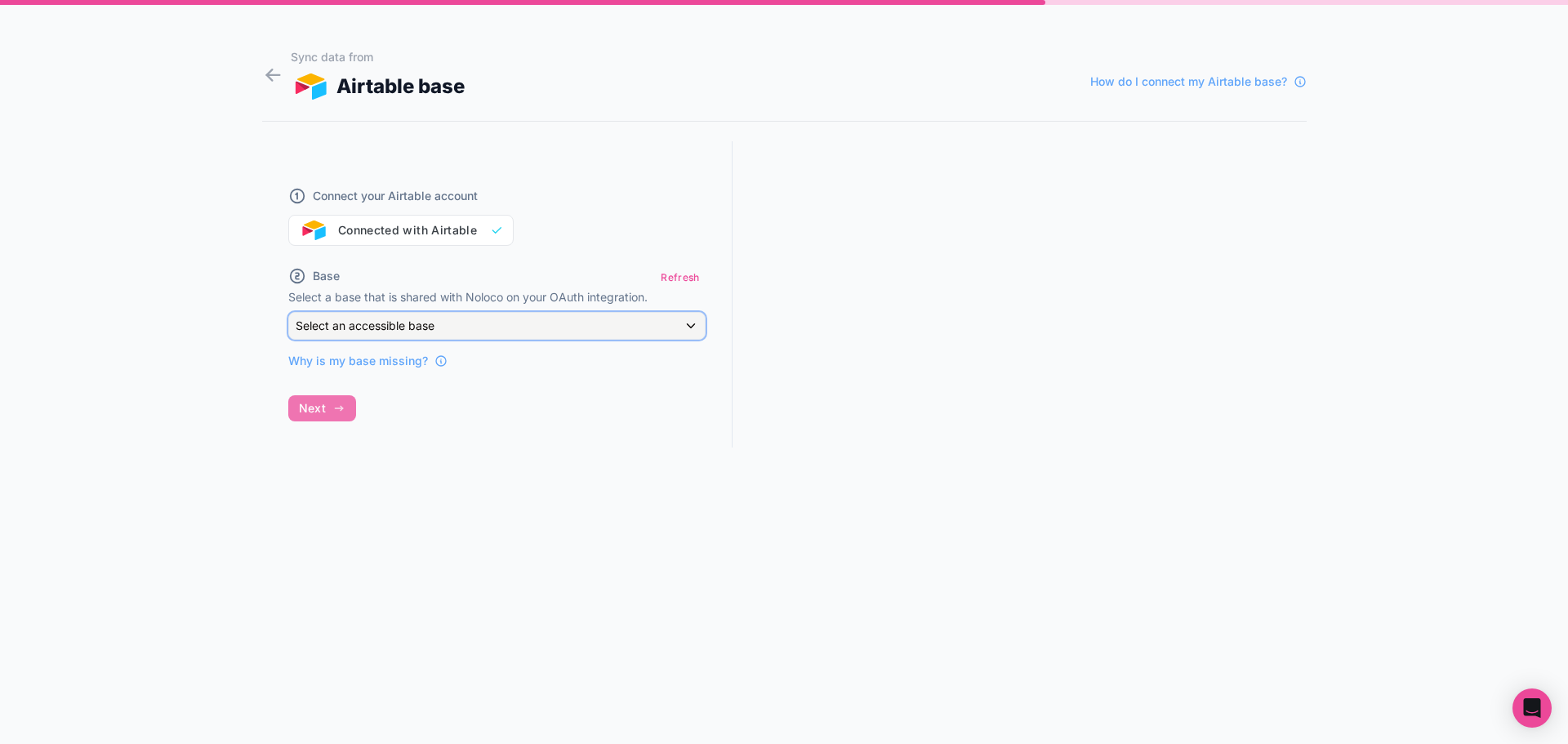
click at [481, 339] on button "Select an accessible base" at bounding box center [497, 326] width 418 height 28
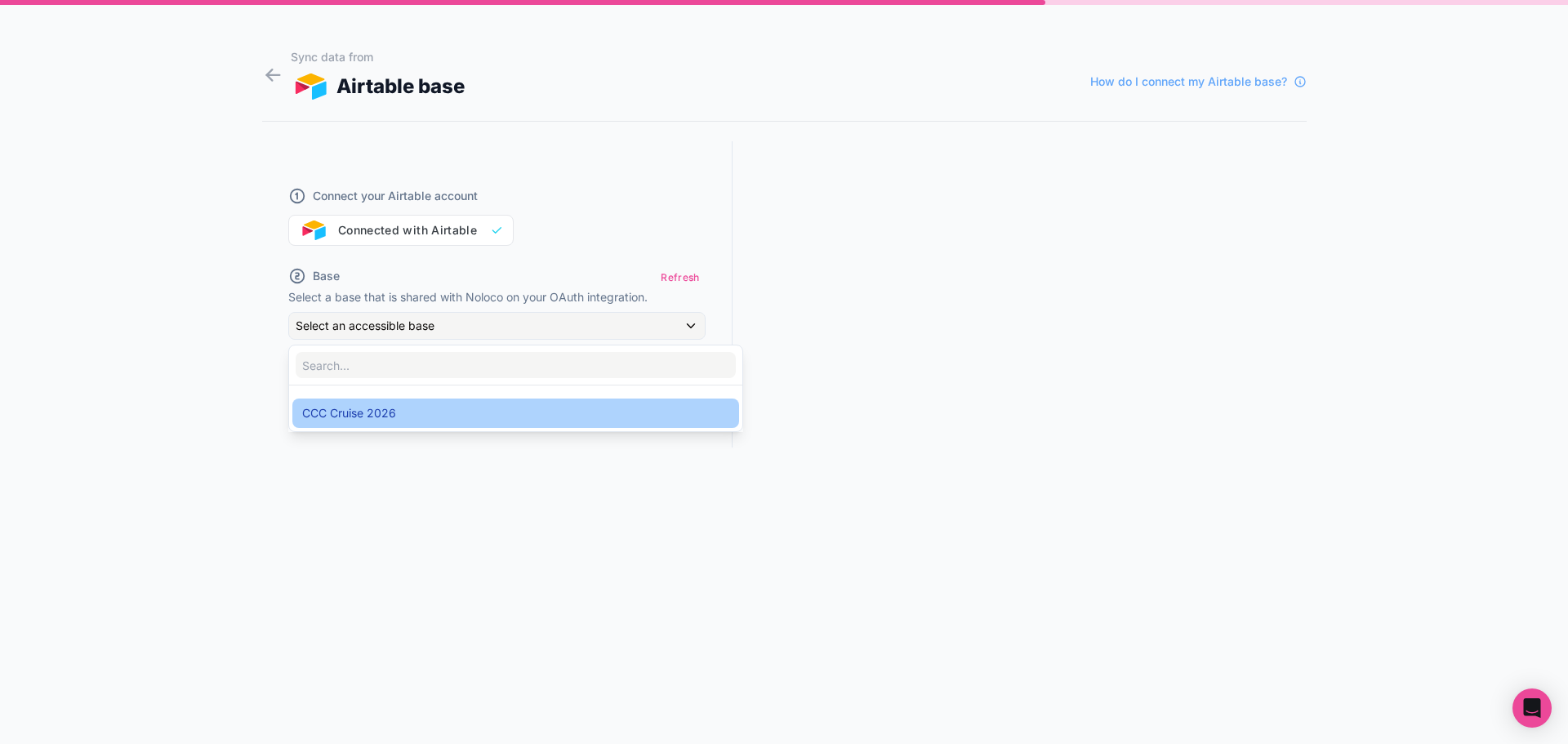
click at [381, 410] on span "CCC Cruise 2026" at bounding box center [349, 413] width 94 height 20
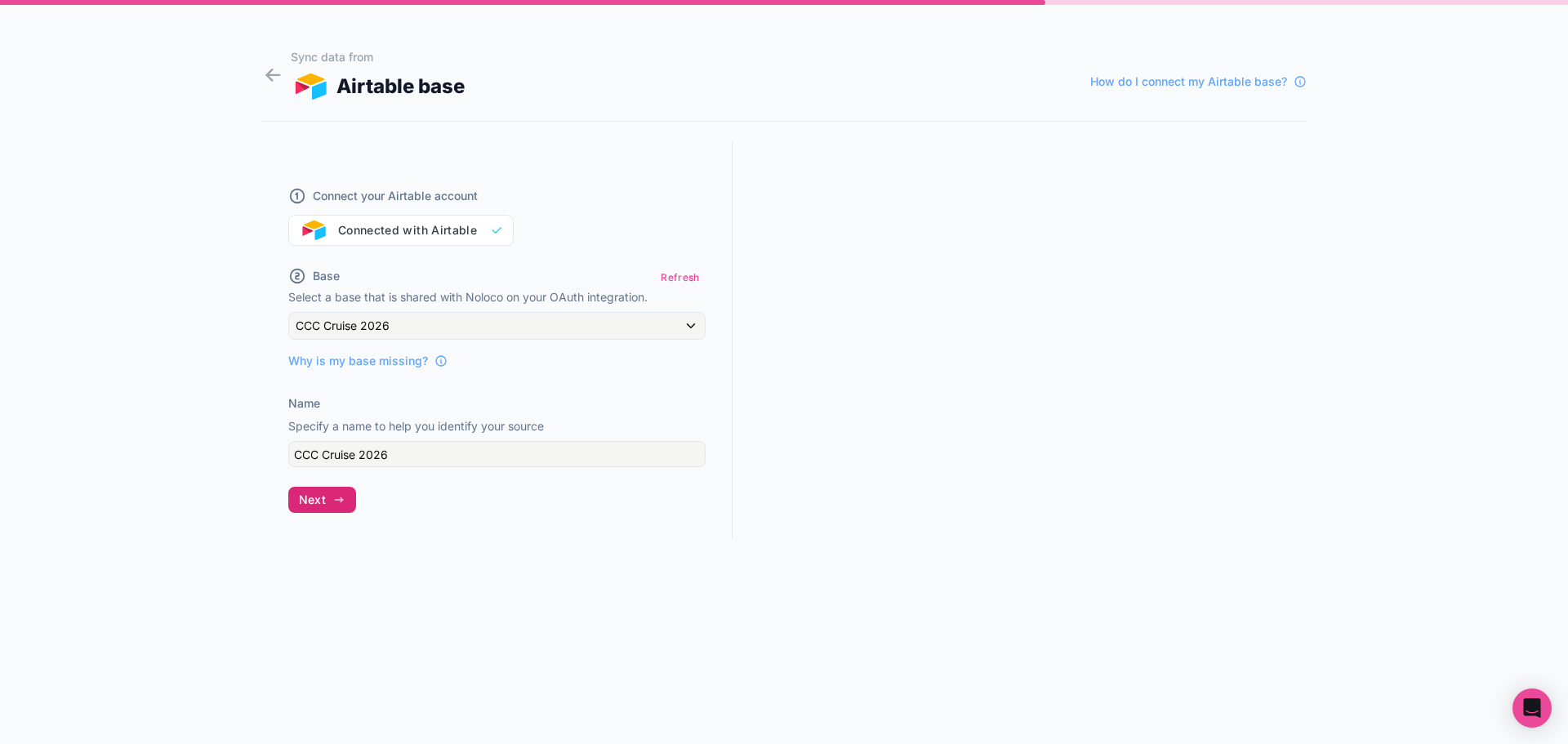
click at [333, 498] on icon "button" at bounding box center [339, 500] width 13 height 13
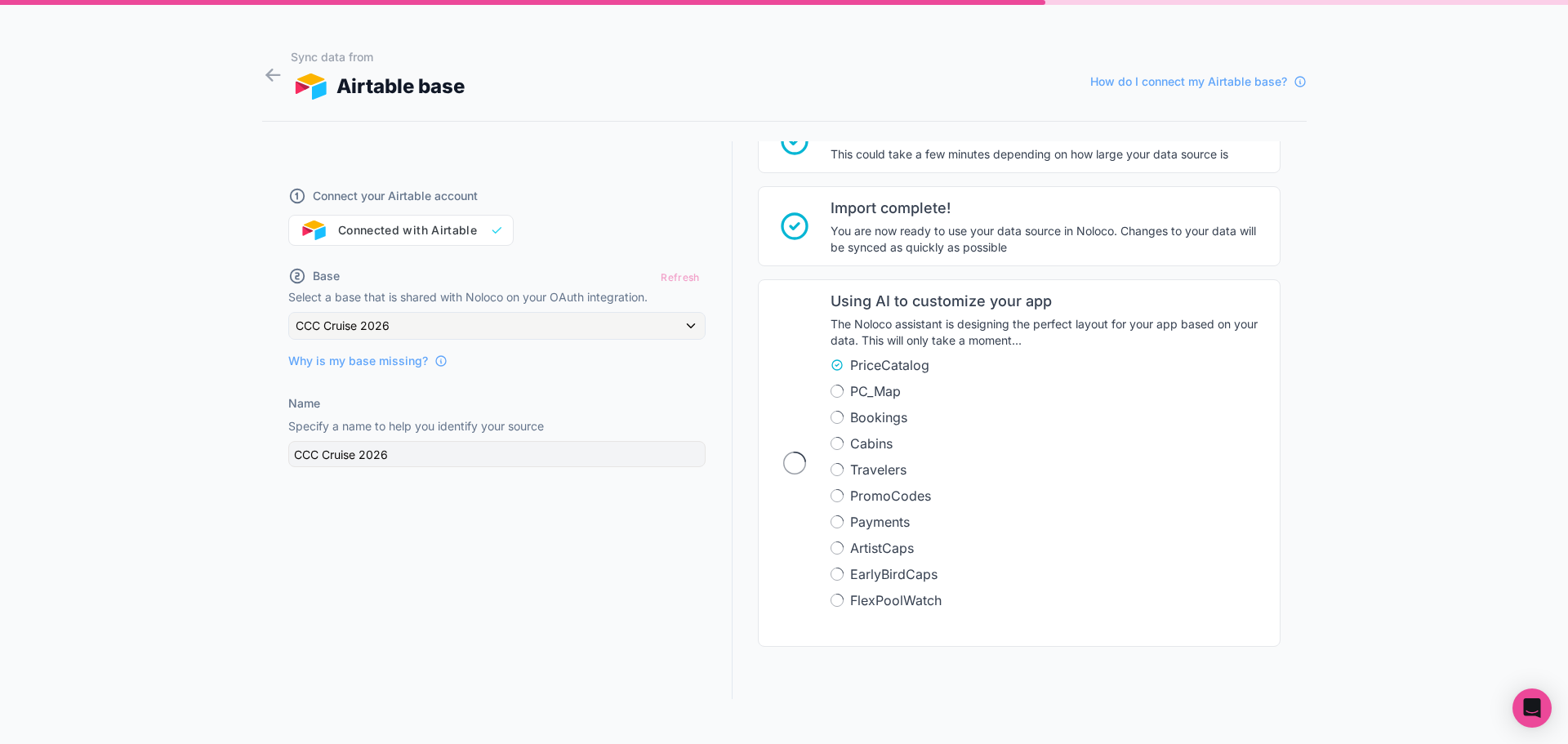
scroll to position [31, 0]
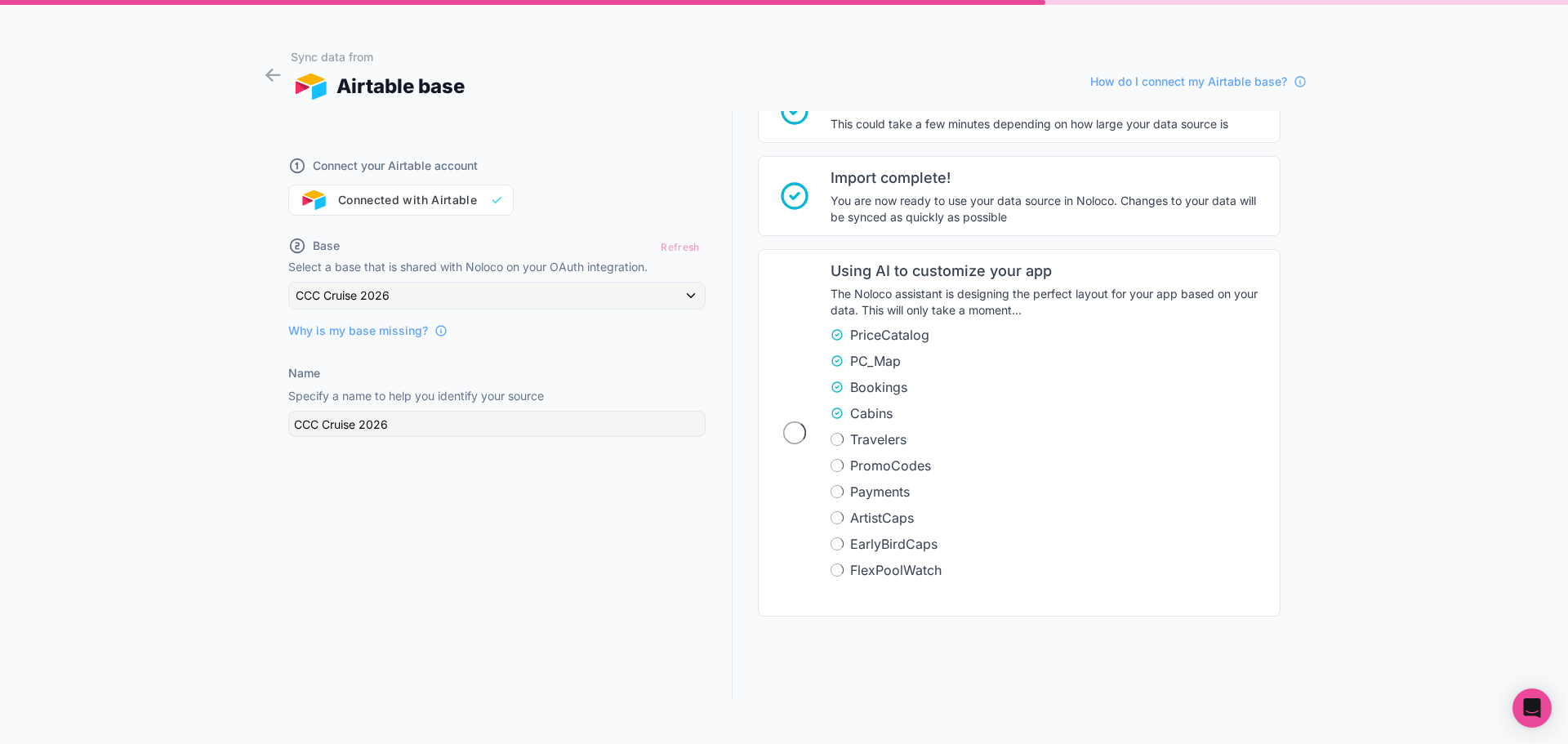
drag, startPoint x: 1178, startPoint y: 369, endPoint x: 1501, endPoint y: 460, distance: 335.6
click at [1501, 460] on div "Sync data from Airtable base How do I connect my Airtable base? Connect your Ai…" at bounding box center [784, 372] width 1568 height 744
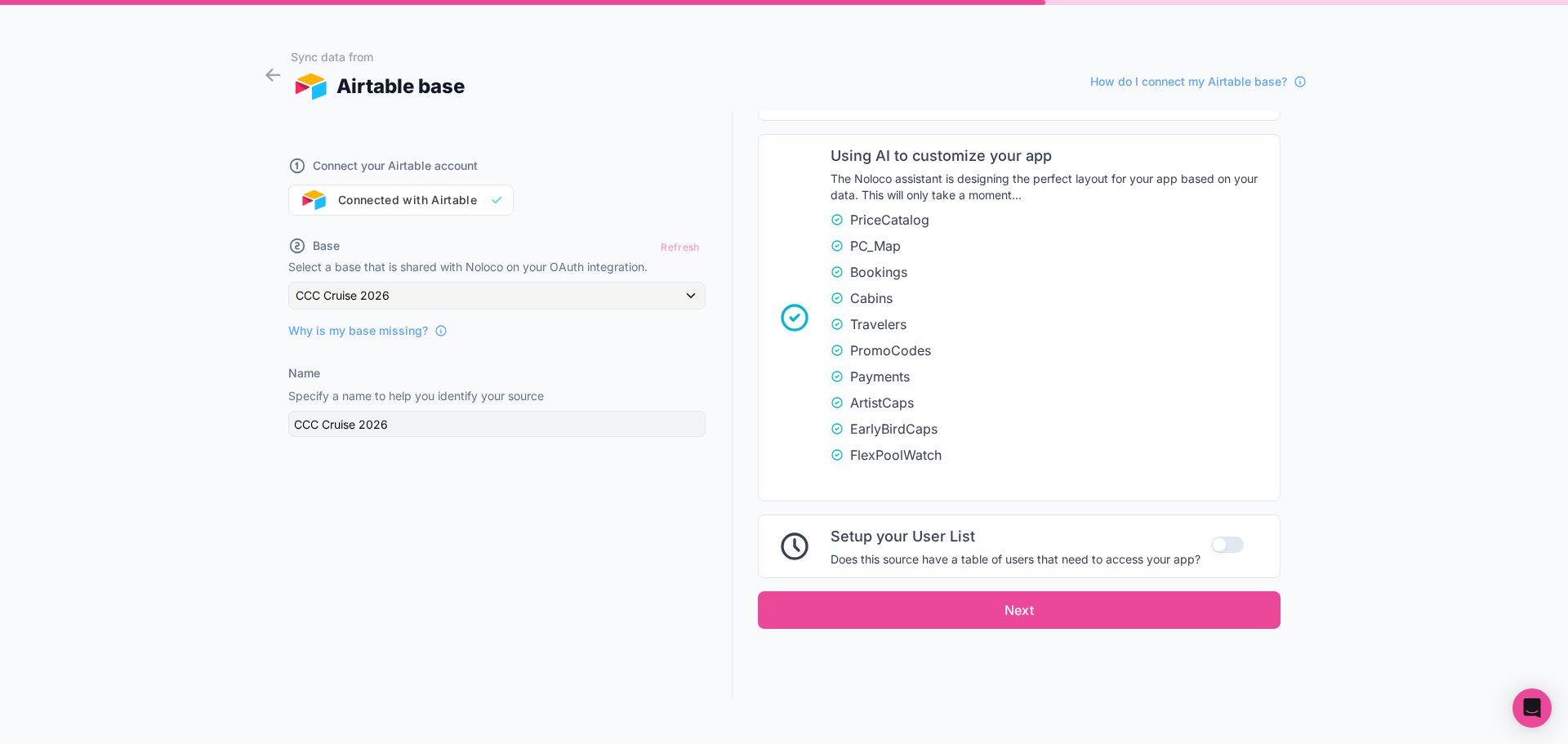
scroll to position [365, 0]
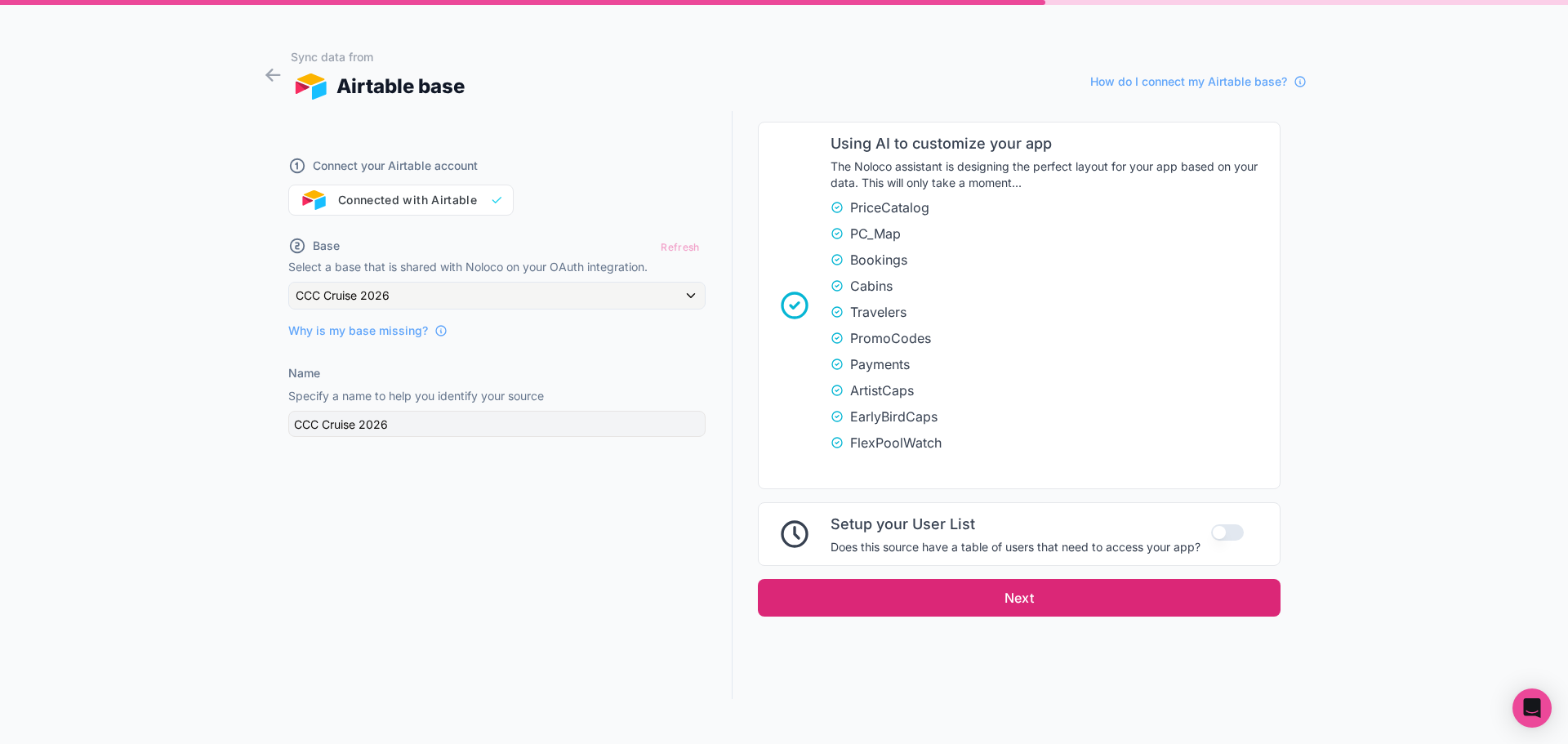
click at [1162, 599] on button "Next" at bounding box center [1018, 598] width 522 height 38
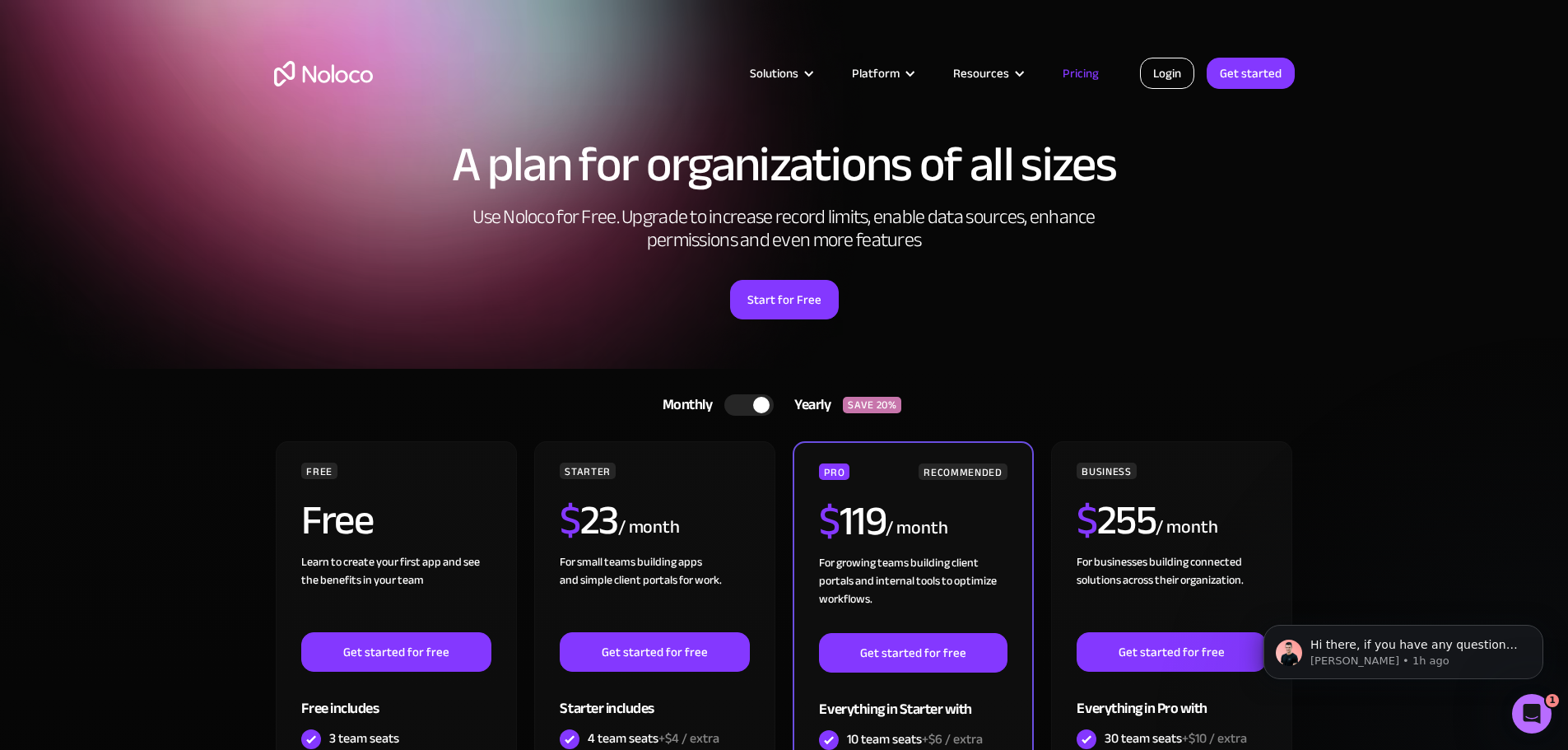
click at [1165, 71] on link "Login" at bounding box center [1167, 73] width 54 height 32
